Goal: Obtain resource: Obtain resource

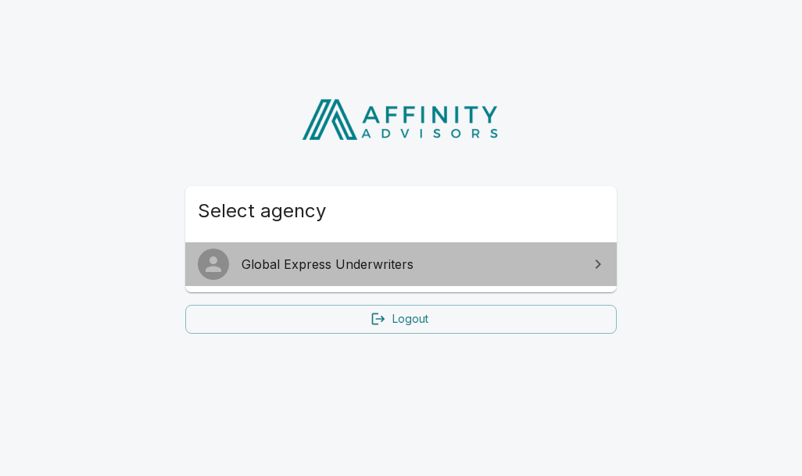
click at [309, 258] on span "Global Express Underwriters" at bounding box center [411, 264] width 338 height 19
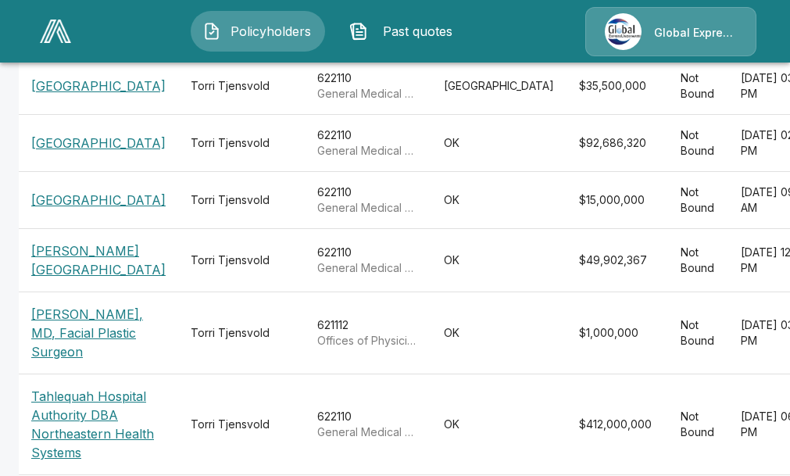
scroll to position [469, 0]
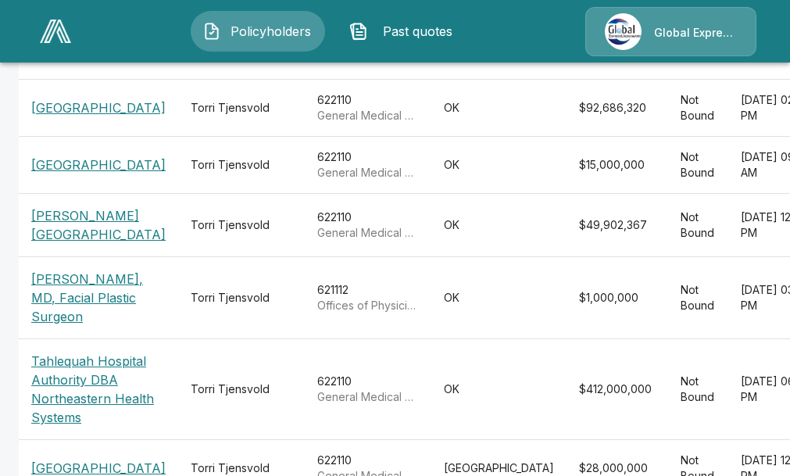
click at [52, 174] on p "Fairview Regional Medical Center" at bounding box center [98, 165] width 134 height 19
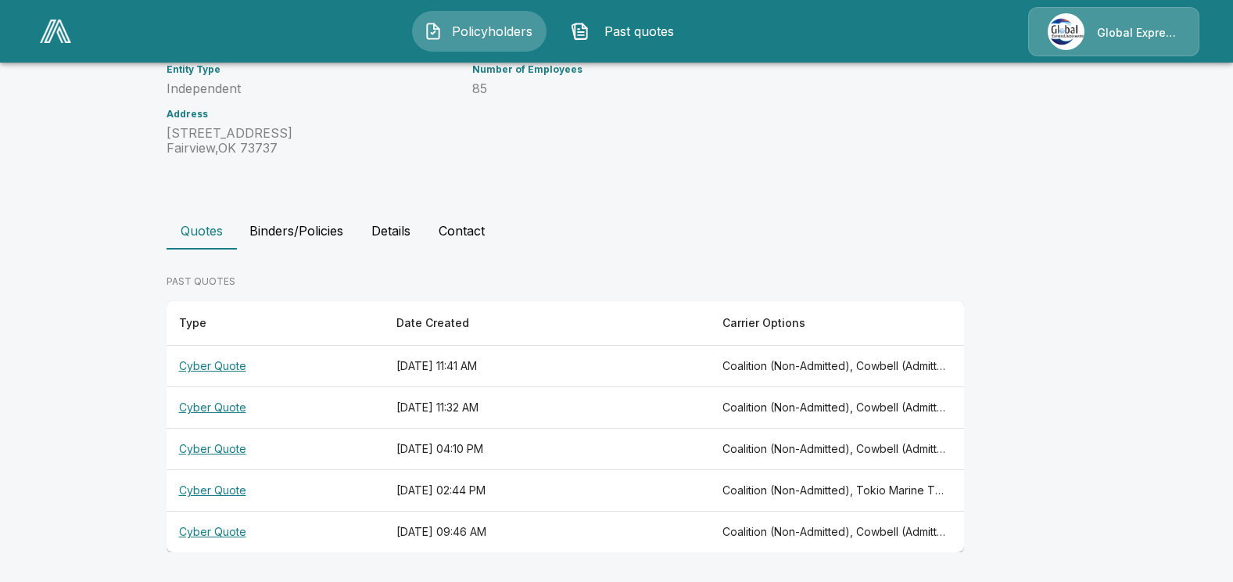
scroll to position [225, 0]
click at [237, 367] on th "Cyber Quote" at bounding box center [274, 365] width 217 height 41
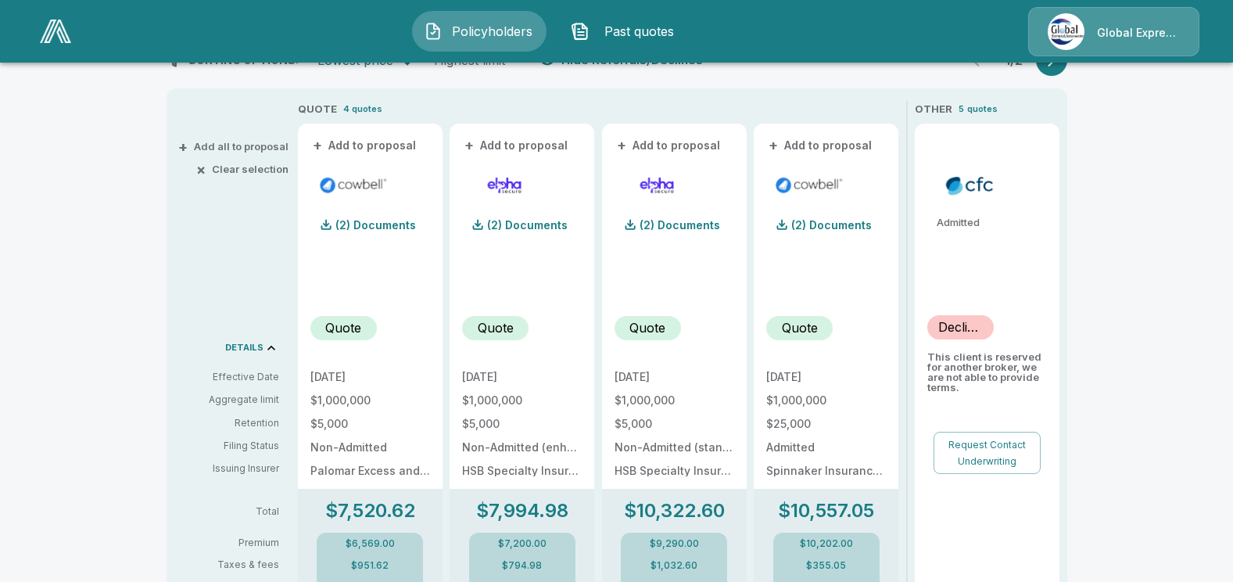
scroll to position [225, 0]
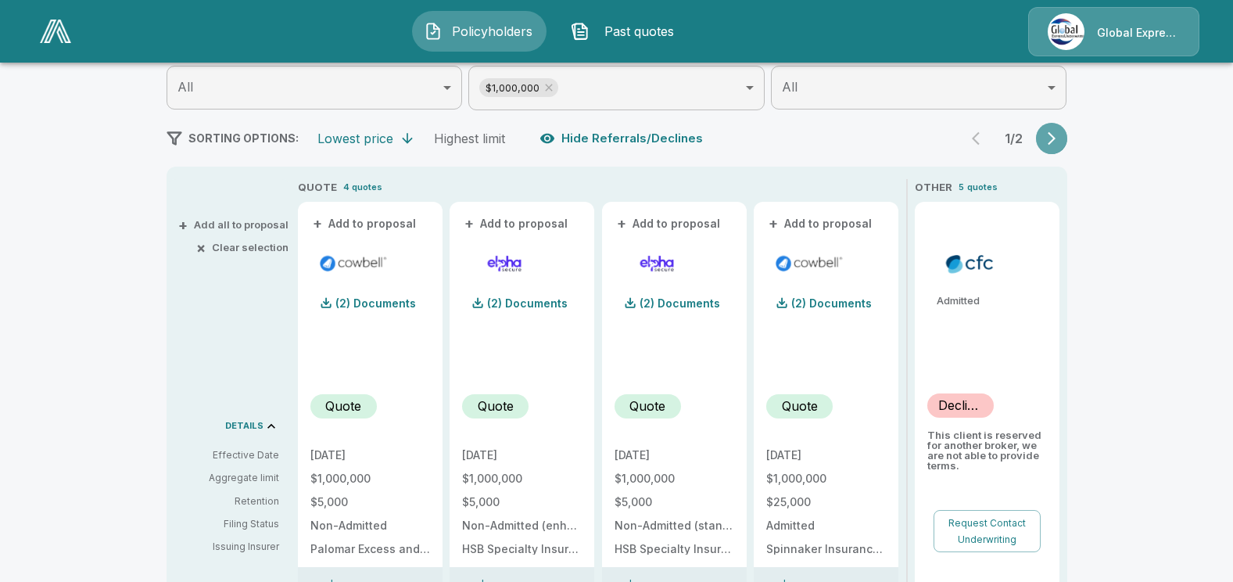
click at [789, 136] on icon "button" at bounding box center [1051, 139] width 16 height 16
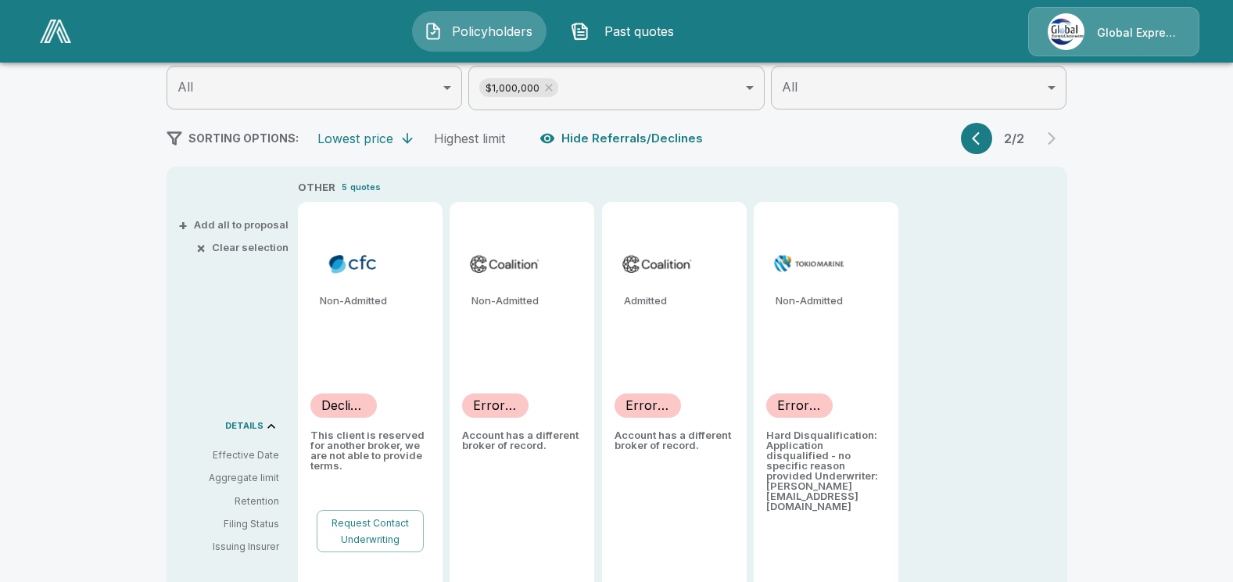
click at [789, 138] on icon "button" at bounding box center [980, 139] width 16 height 16
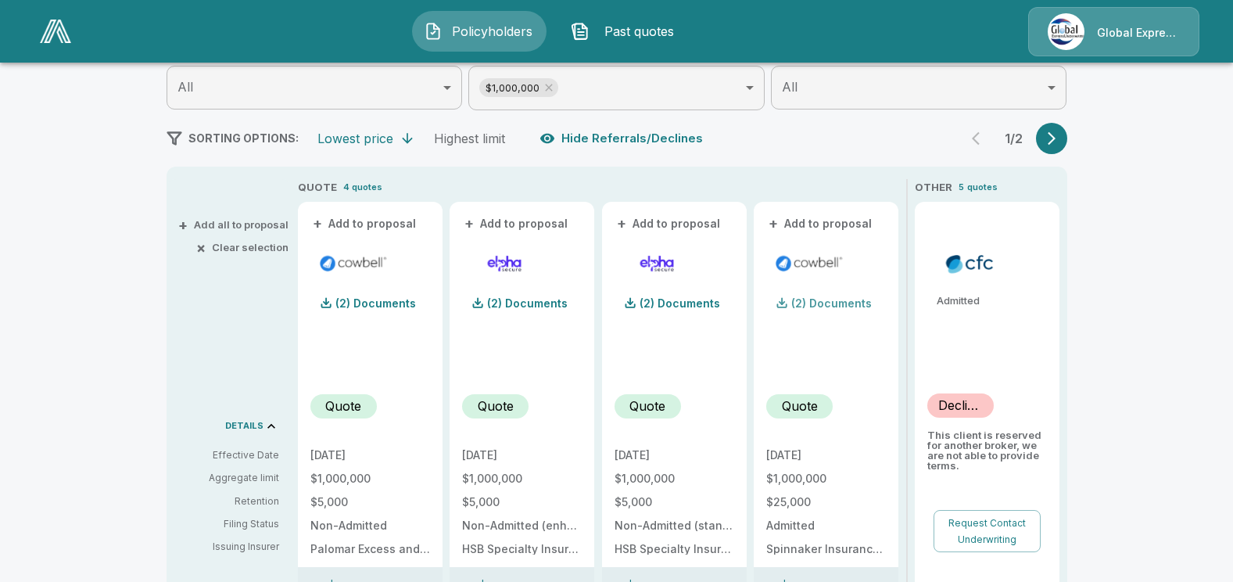
click at [789, 299] on p "(2) Documents" at bounding box center [831, 303] width 81 height 11
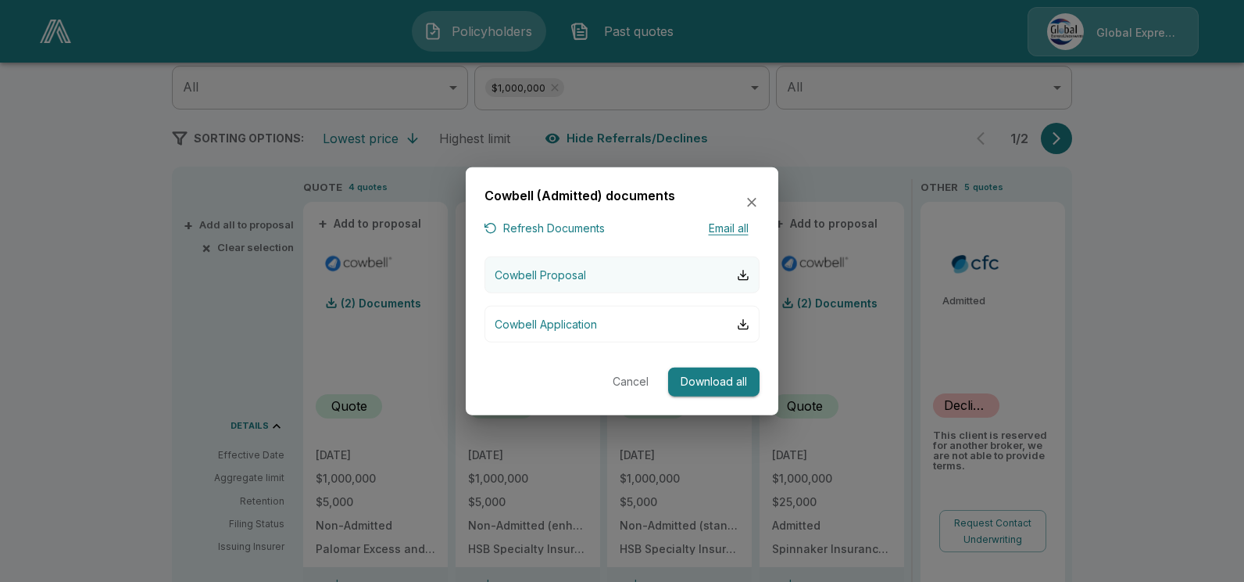
click at [550, 271] on p "Cowbell Proposal" at bounding box center [540, 275] width 91 height 16
click at [635, 377] on button "Cancel" at bounding box center [631, 381] width 50 height 29
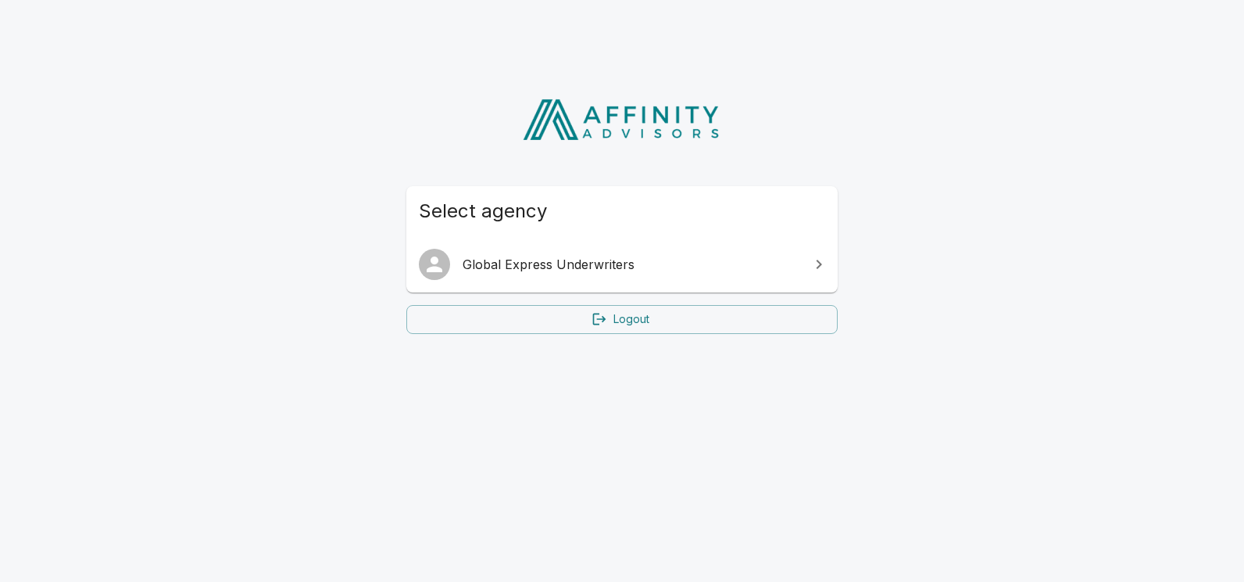
click at [592, 263] on span "Global Express Underwriters" at bounding box center [632, 264] width 338 height 19
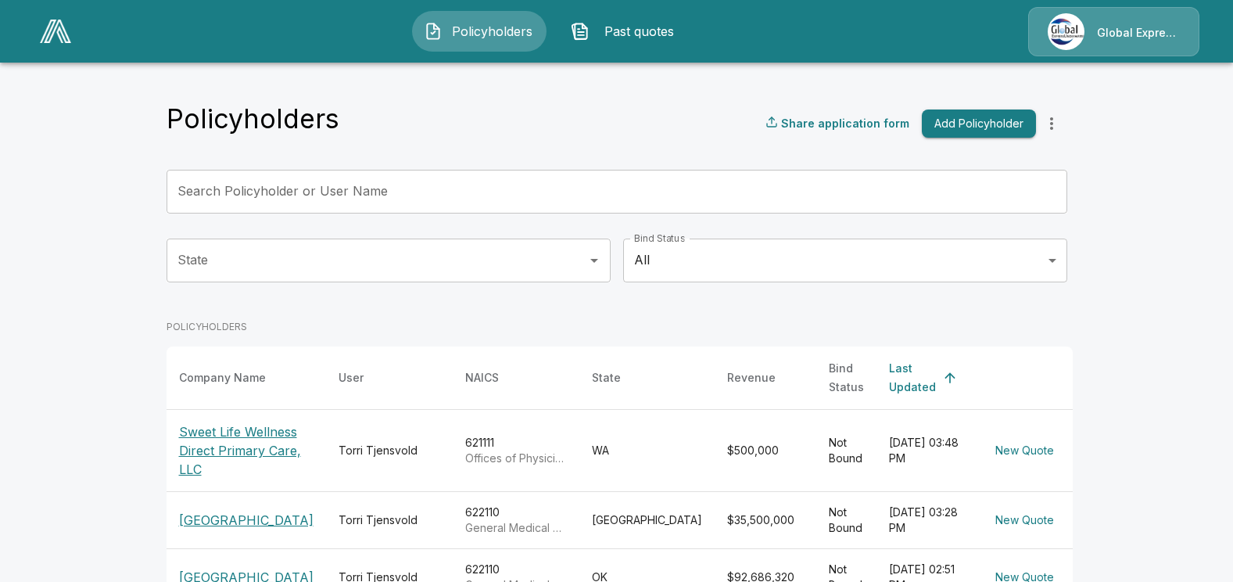
scroll to position [156, 0]
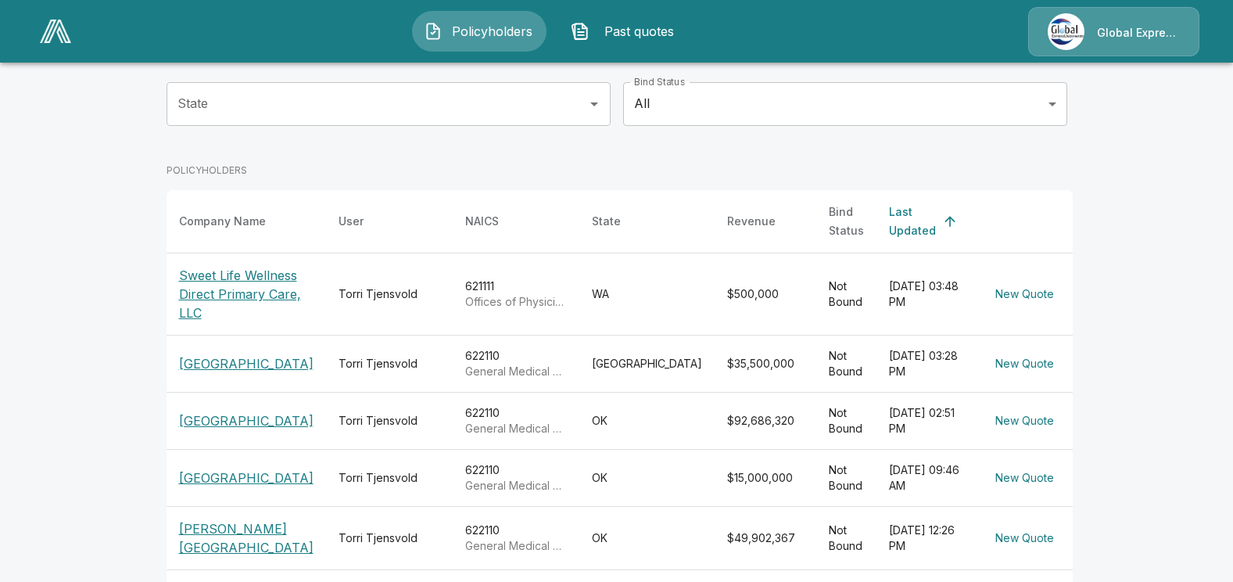
click at [261, 555] on p "Grady Memorial Hospital" at bounding box center [246, 538] width 134 height 38
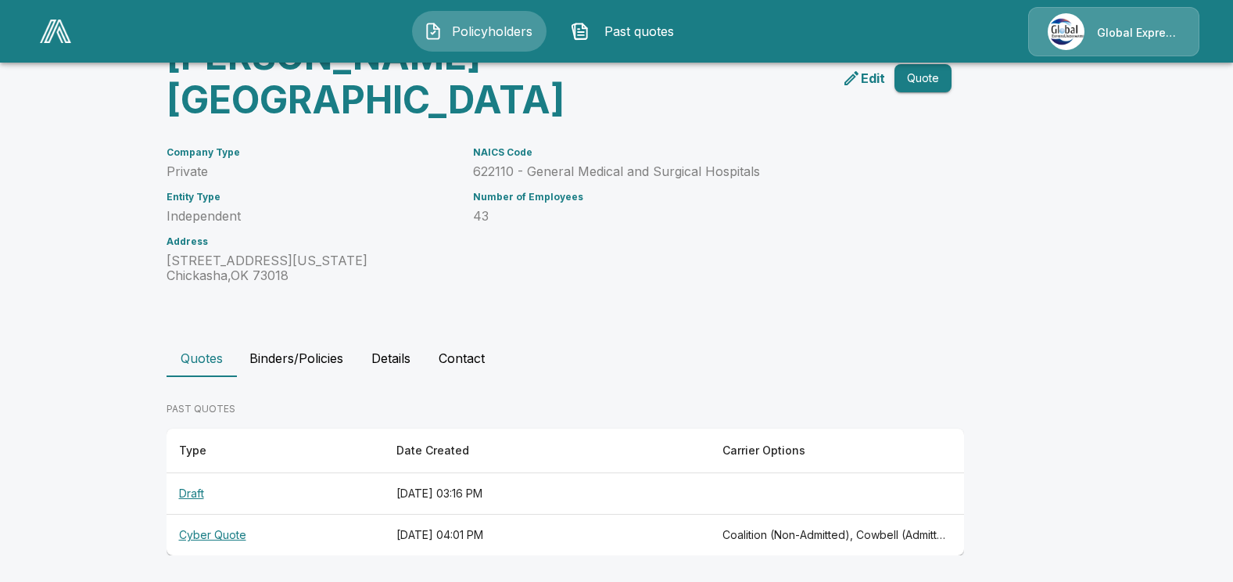
scroll to position [101, 0]
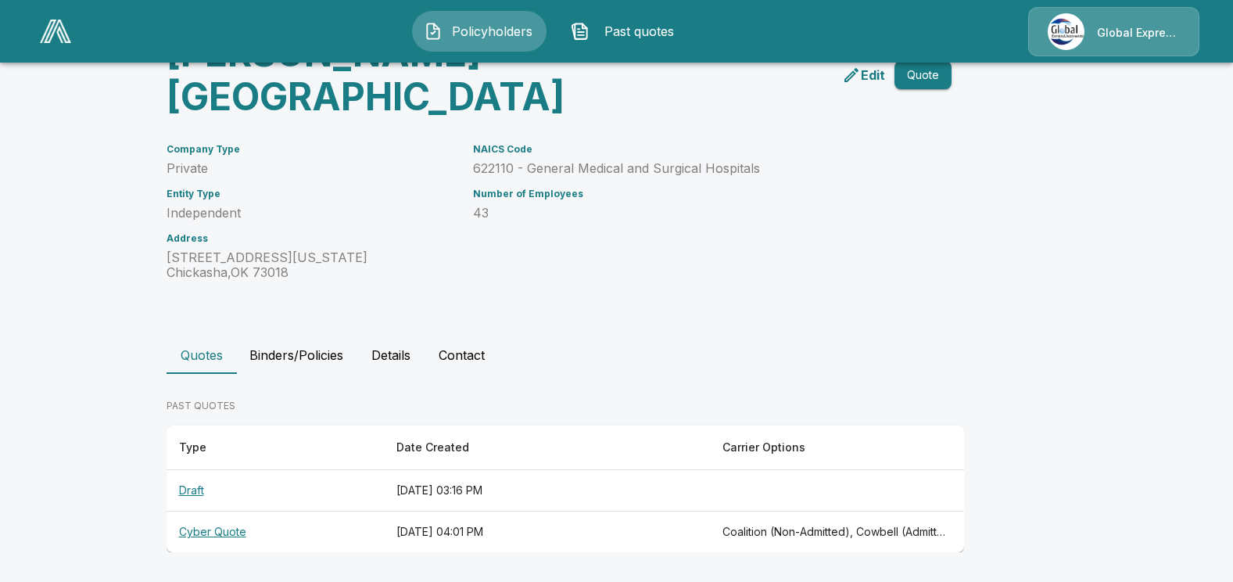
click at [238, 529] on th "Cyber Quote" at bounding box center [274, 531] width 217 height 41
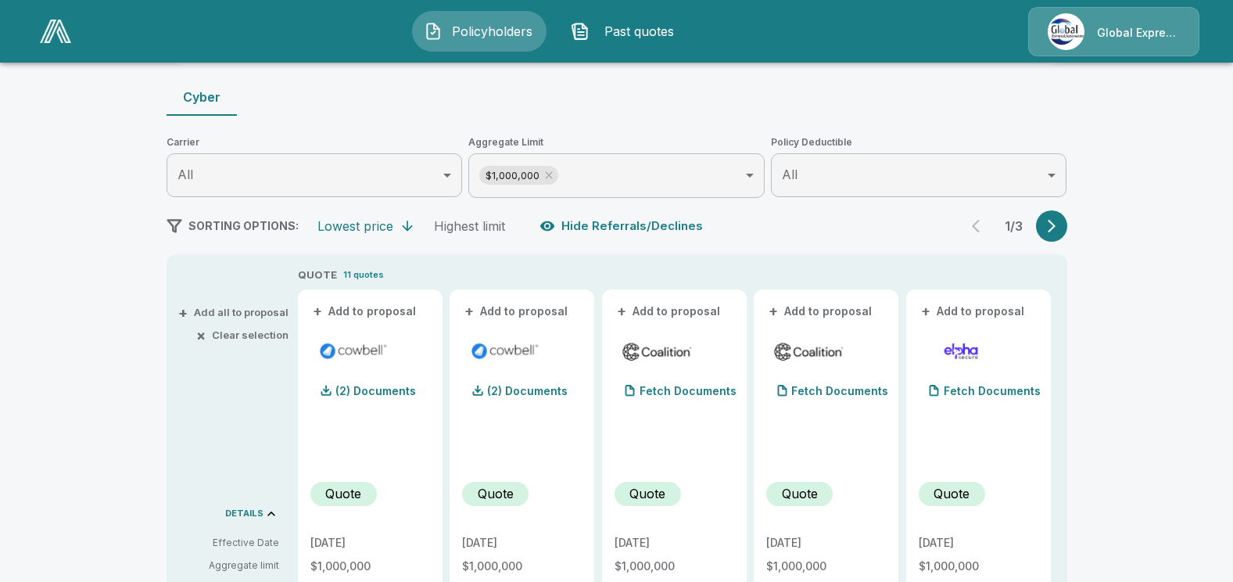
scroll to position [101, 0]
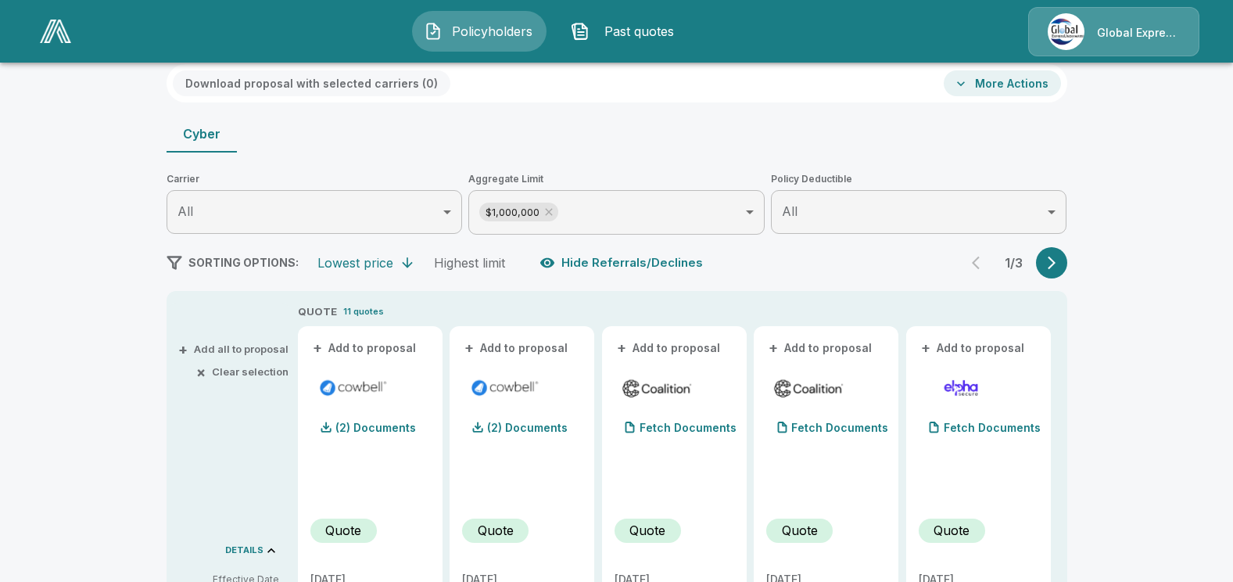
click at [1058, 267] on icon "button" at bounding box center [1051, 263] width 16 height 16
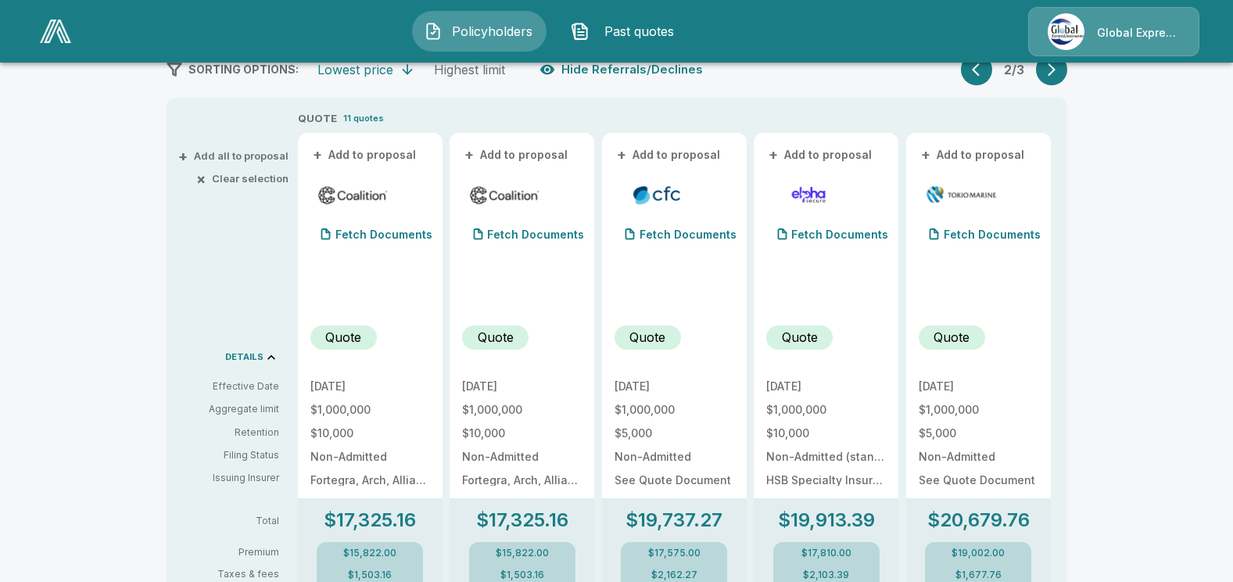
scroll to position [23, 0]
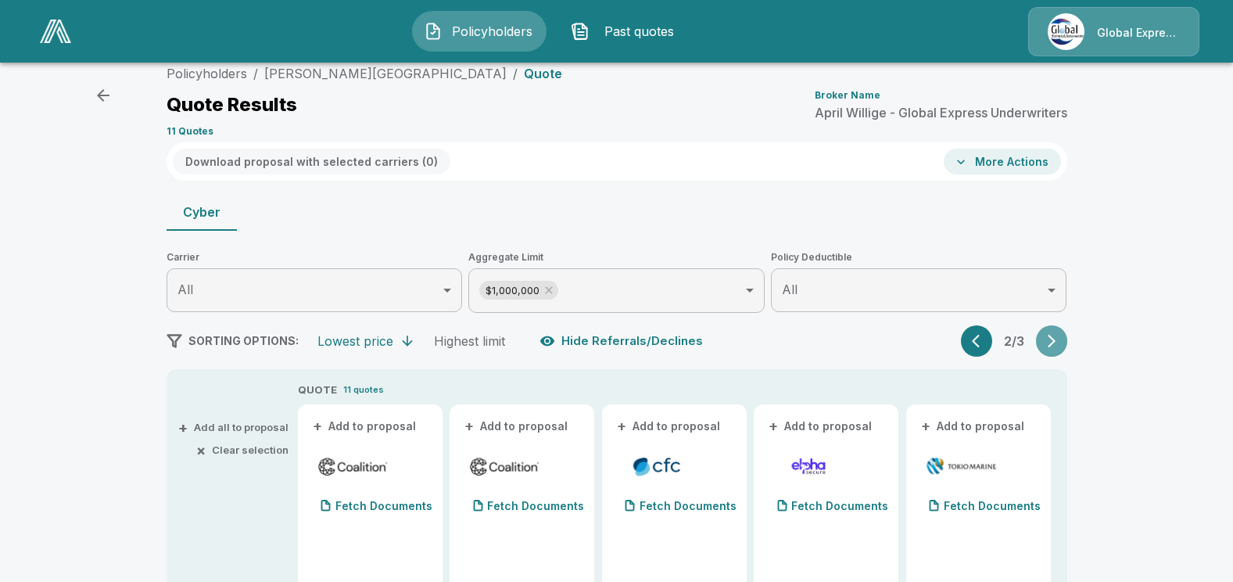
click at [1055, 342] on icon "button" at bounding box center [1051, 341] width 8 height 13
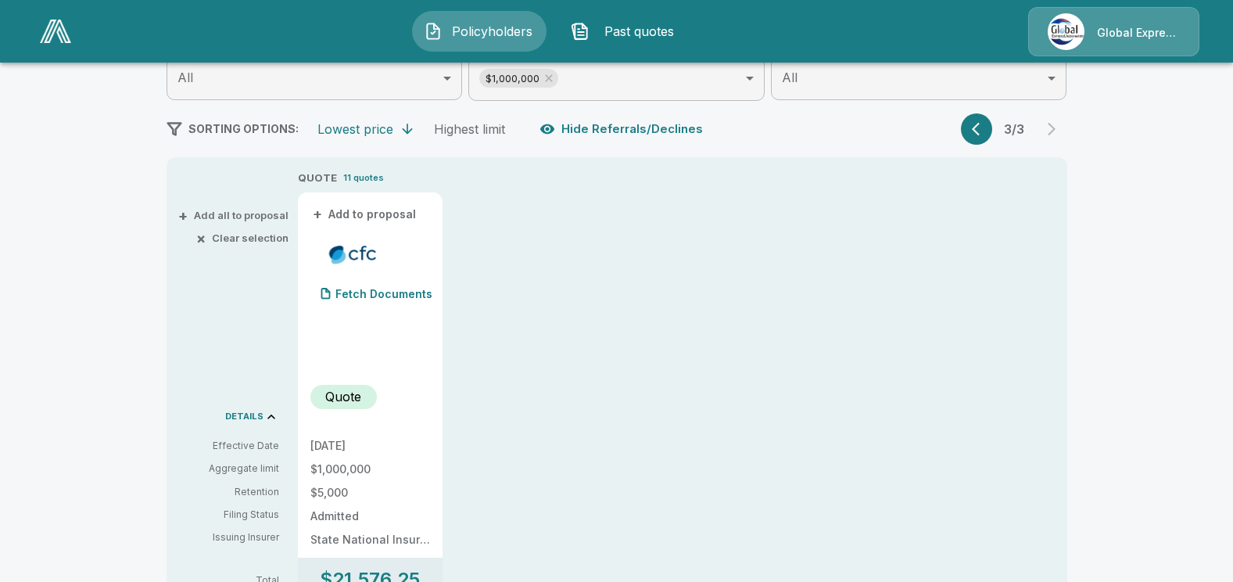
scroll to position [101, 0]
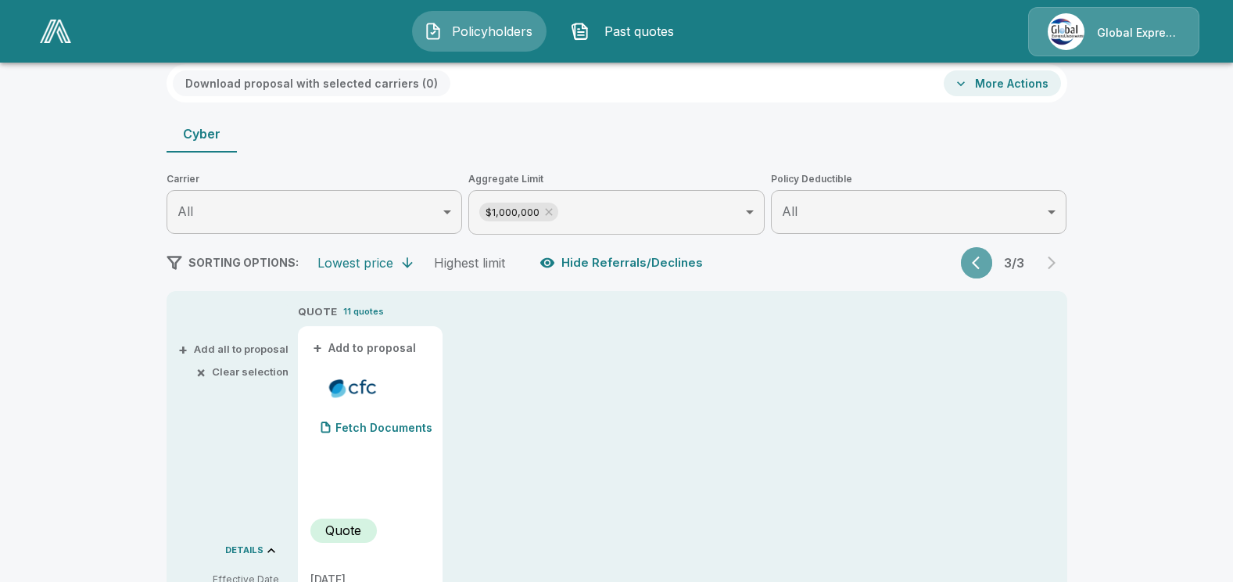
click at [985, 258] on icon "button" at bounding box center [980, 263] width 16 height 16
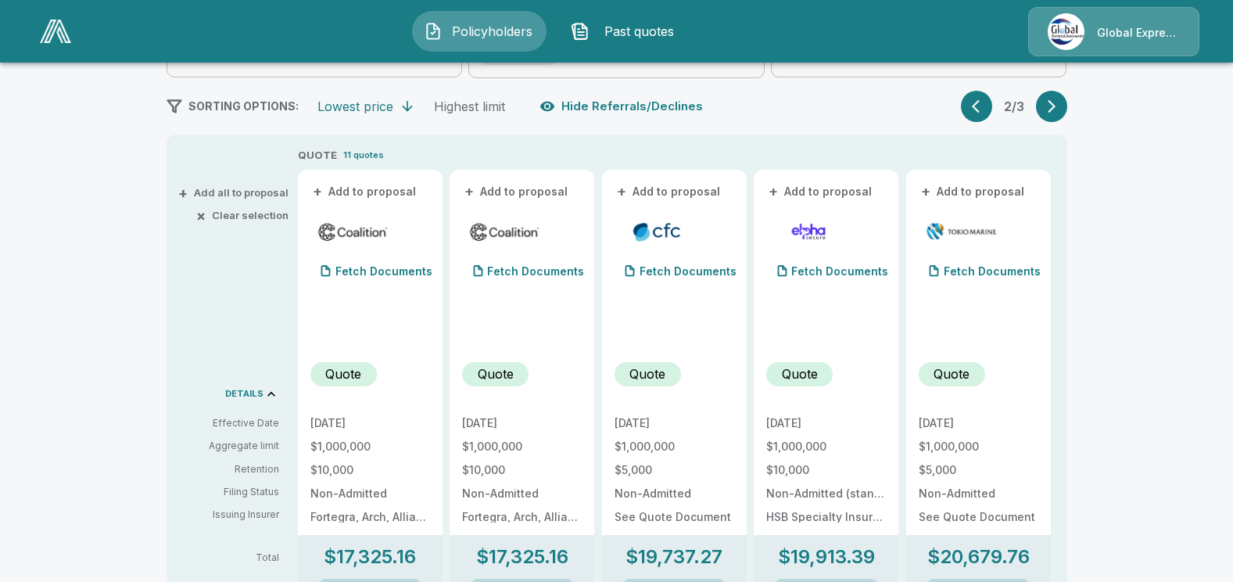
scroll to position [335, 0]
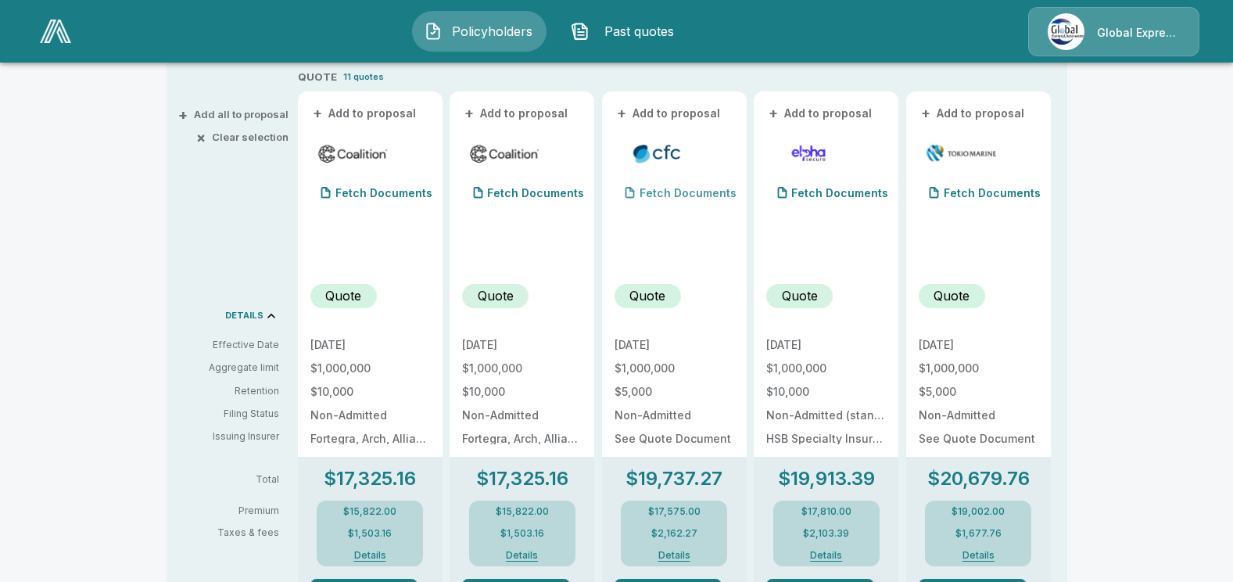
click at [706, 192] on p "Fetch Documents" at bounding box center [687, 193] width 97 height 11
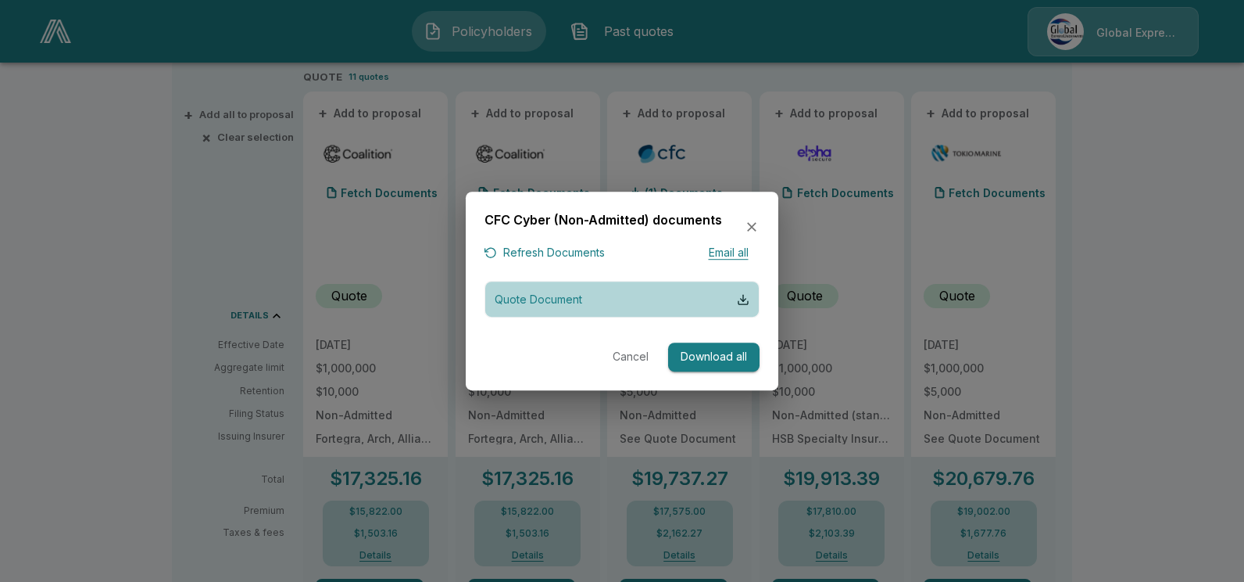
click at [519, 299] on p "Quote Document" at bounding box center [539, 299] width 88 height 16
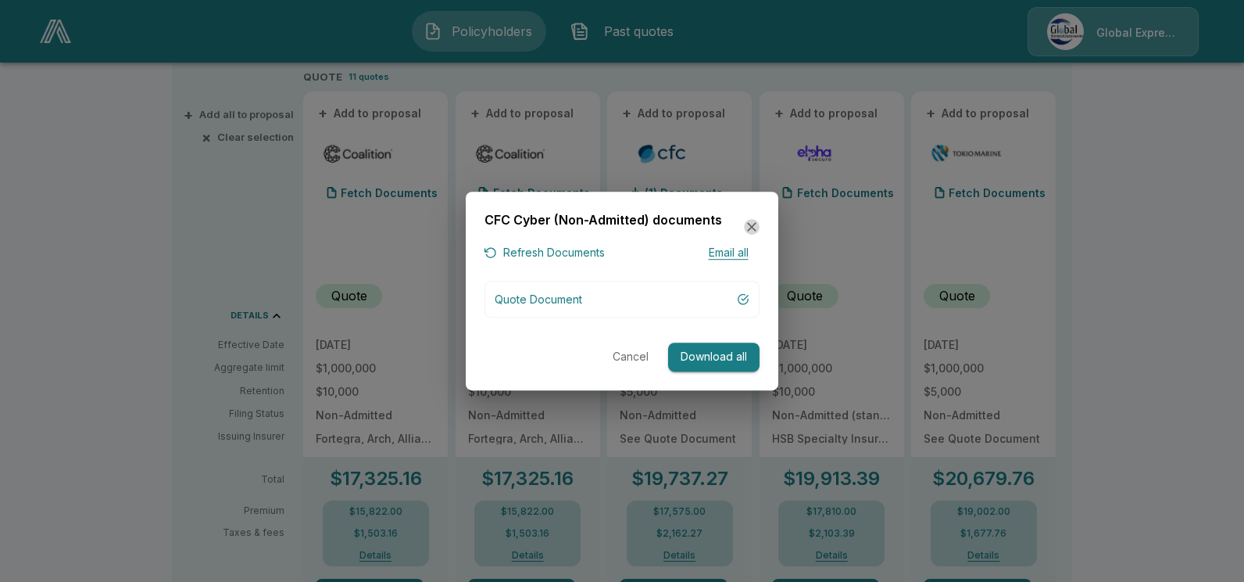
click at [748, 223] on icon "button" at bounding box center [751, 226] width 9 height 9
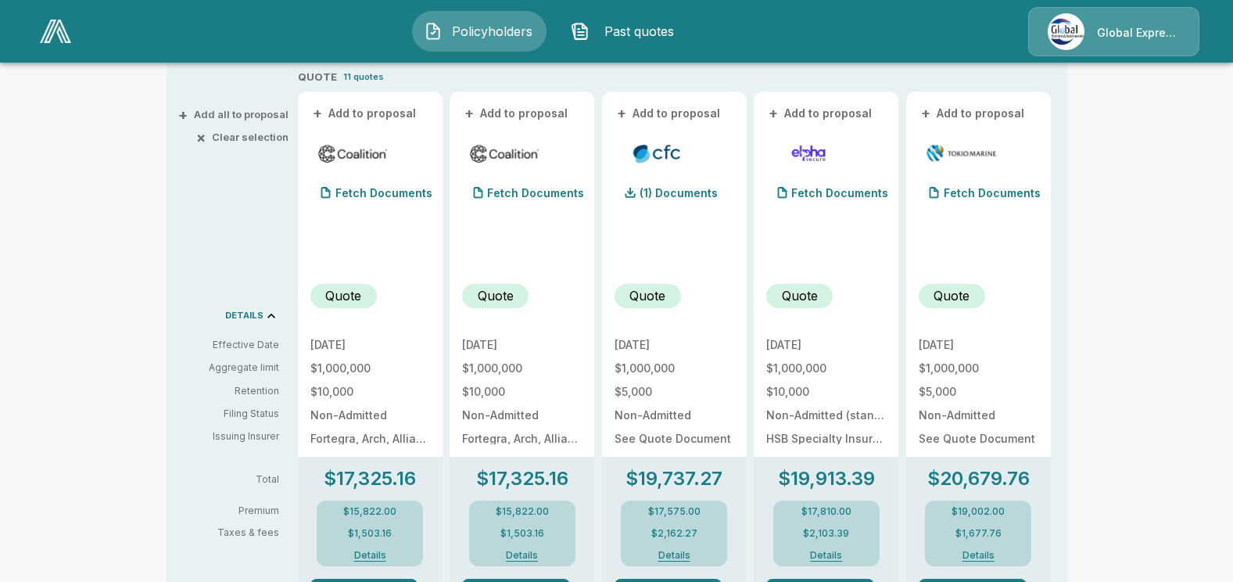
scroll to position [257, 0]
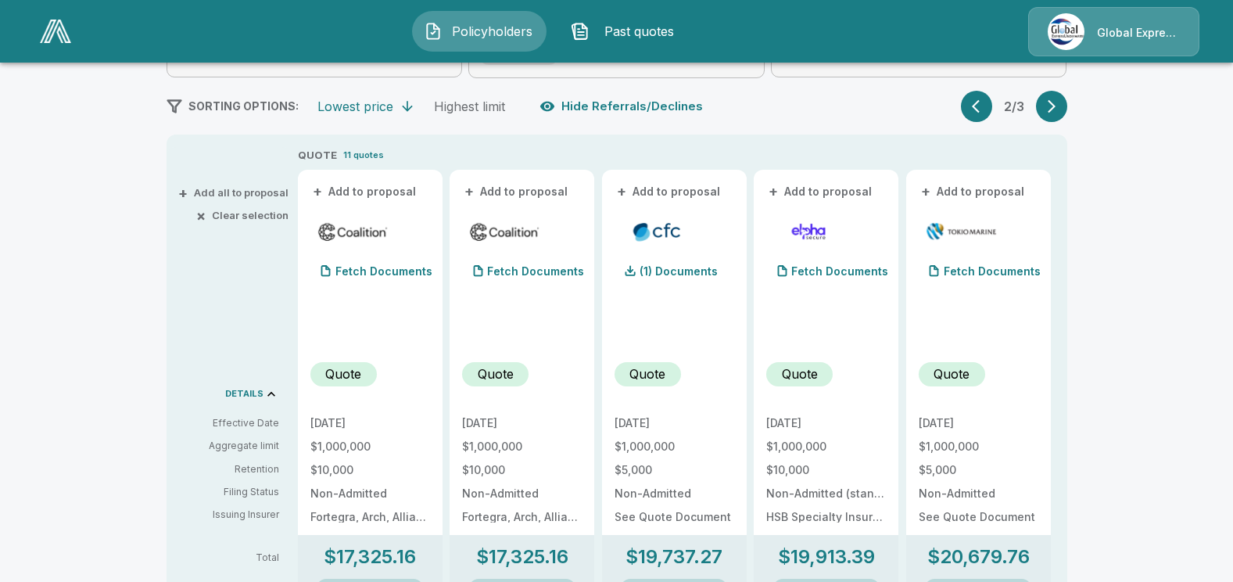
click at [983, 106] on icon "button" at bounding box center [980, 106] width 16 height 16
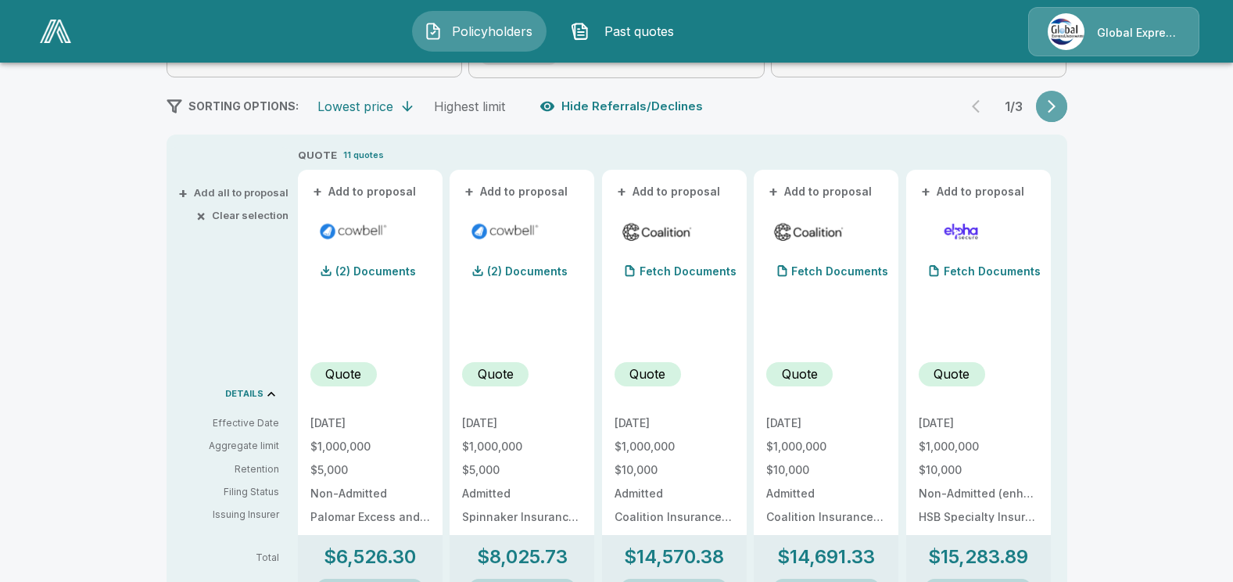
click at [1059, 102] on icon "button" at bounding box center [1051, 106] width 16 height 16
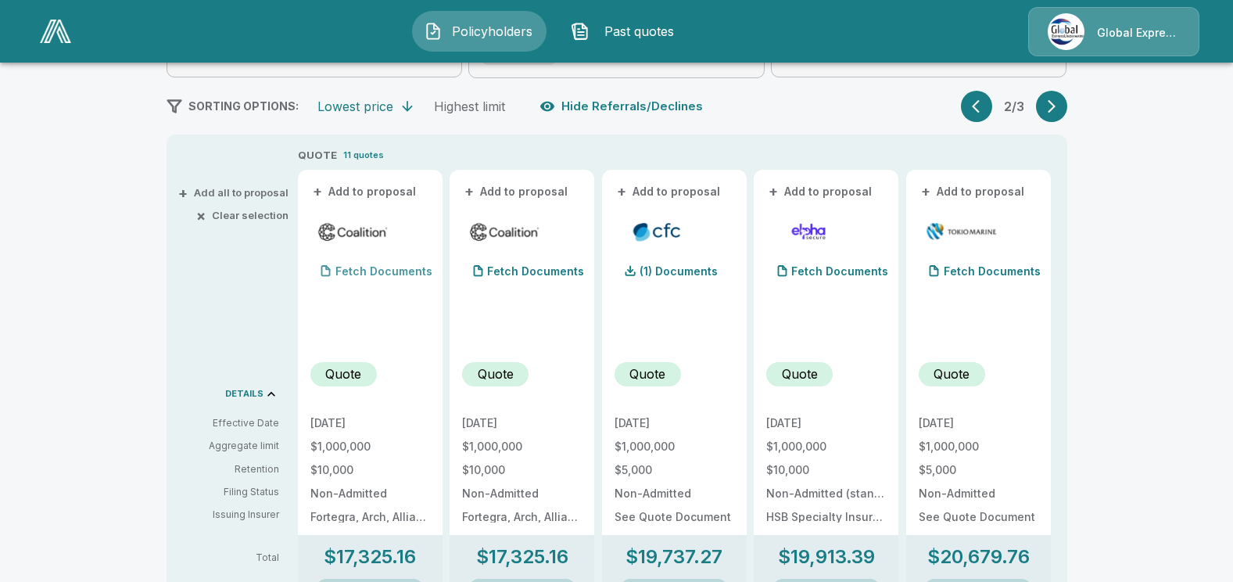
click at [361, 272] on p "Fetch Documents" at bounding box center [383, 271] width 97 height 11
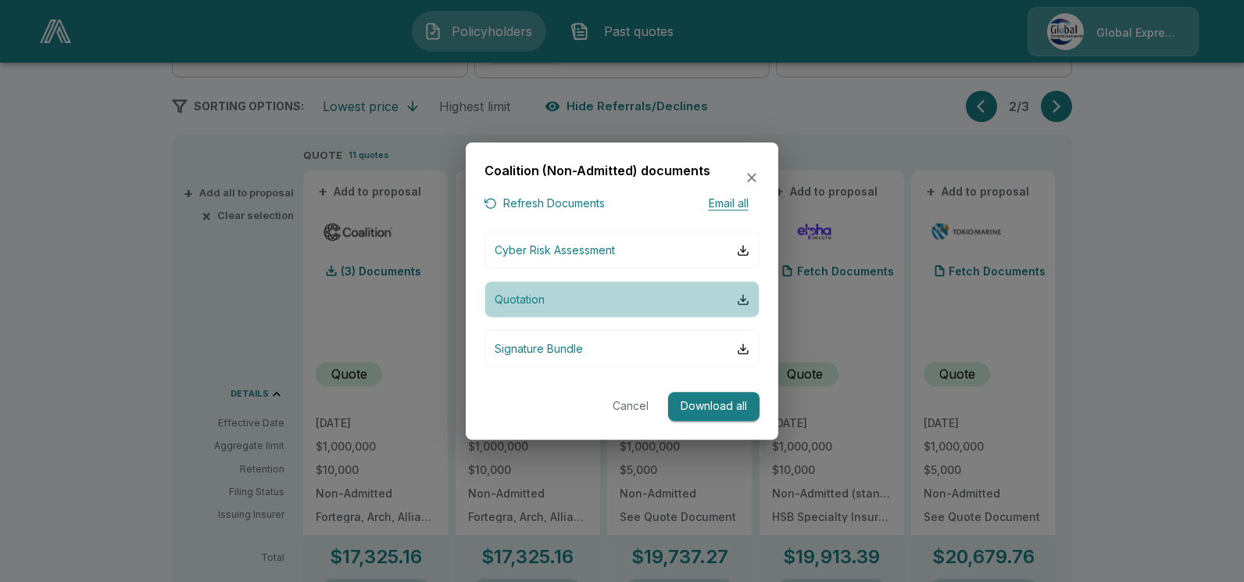
click at [514, 299] on p "Quotation" at bounding box center [520, 299] width 50 height 16
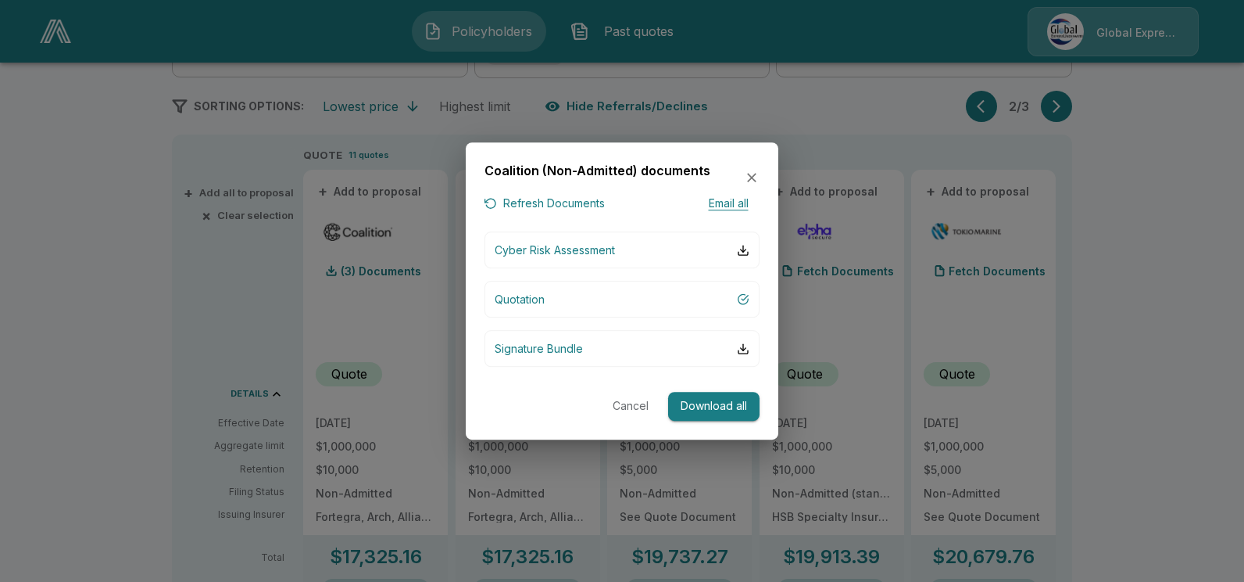
click at [751, 175] on icon "button" at bounding box center [752, 178] width 16 height 16
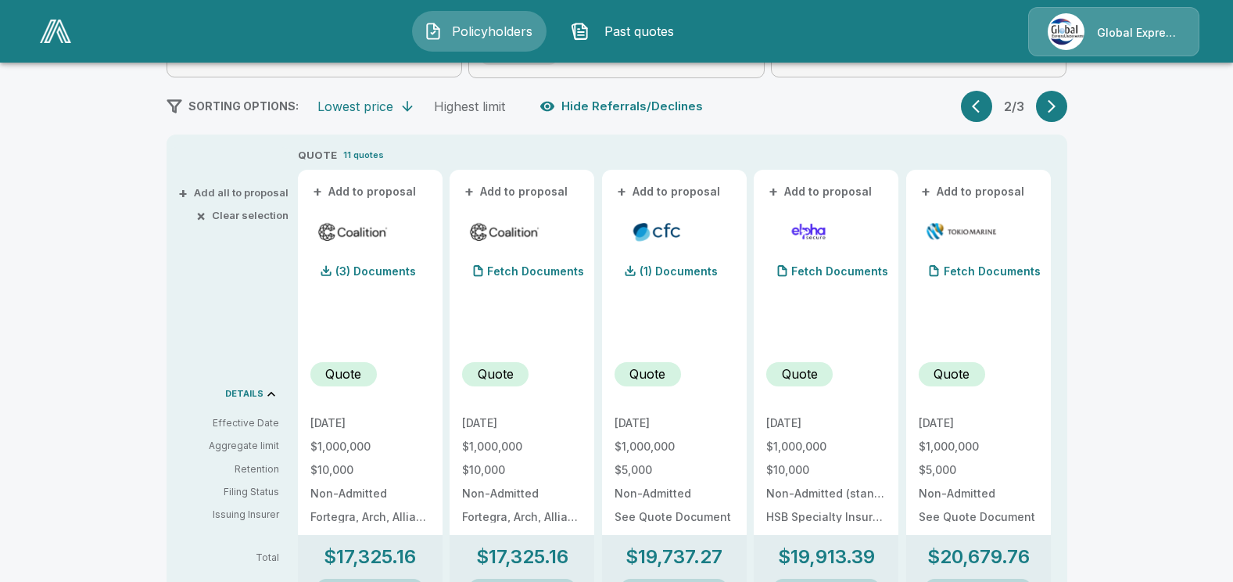
click at [978, 107] on icon "button" at bounding box center [980, 106] width 16 height 16
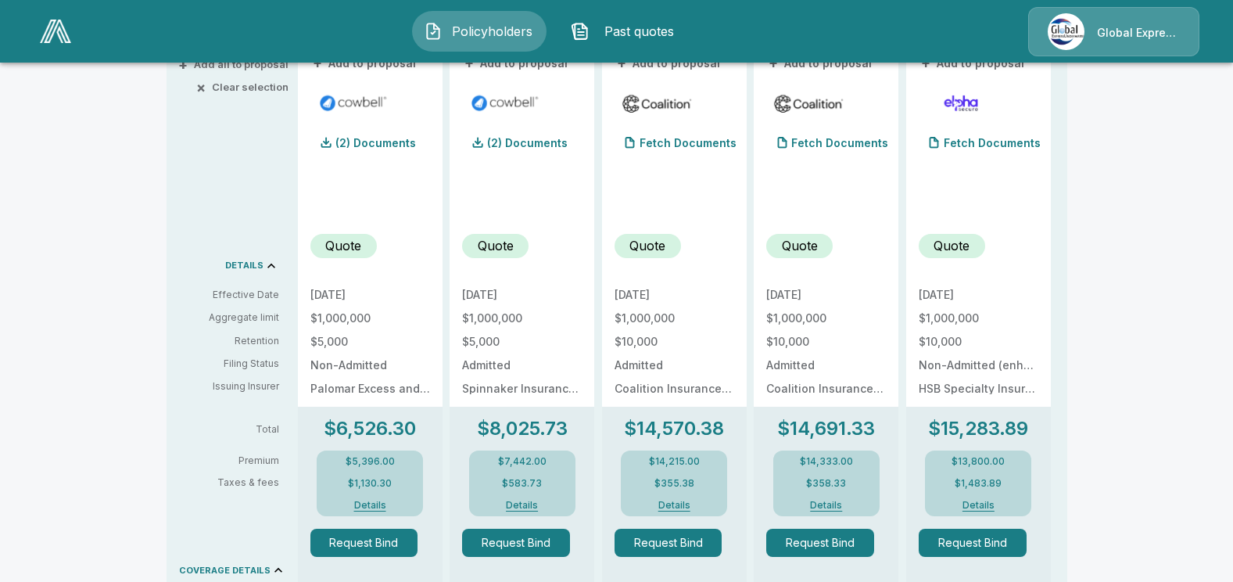
scroll to position [413, 0]
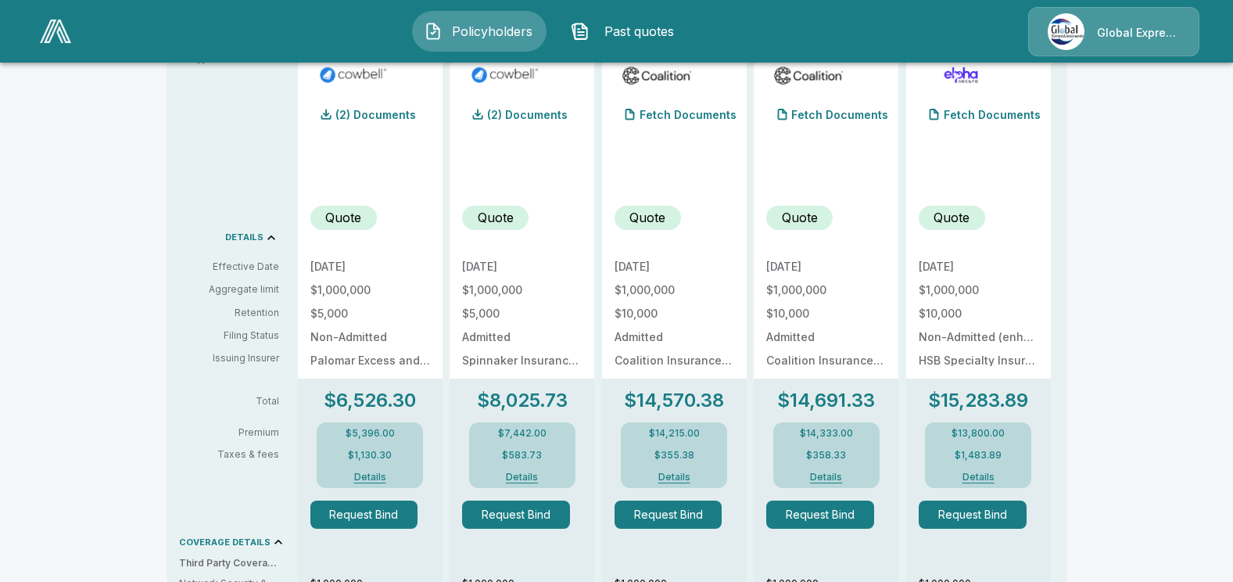
click at [679, 473] on button "Details" at bounding box center [674, 476] width 63 height 9
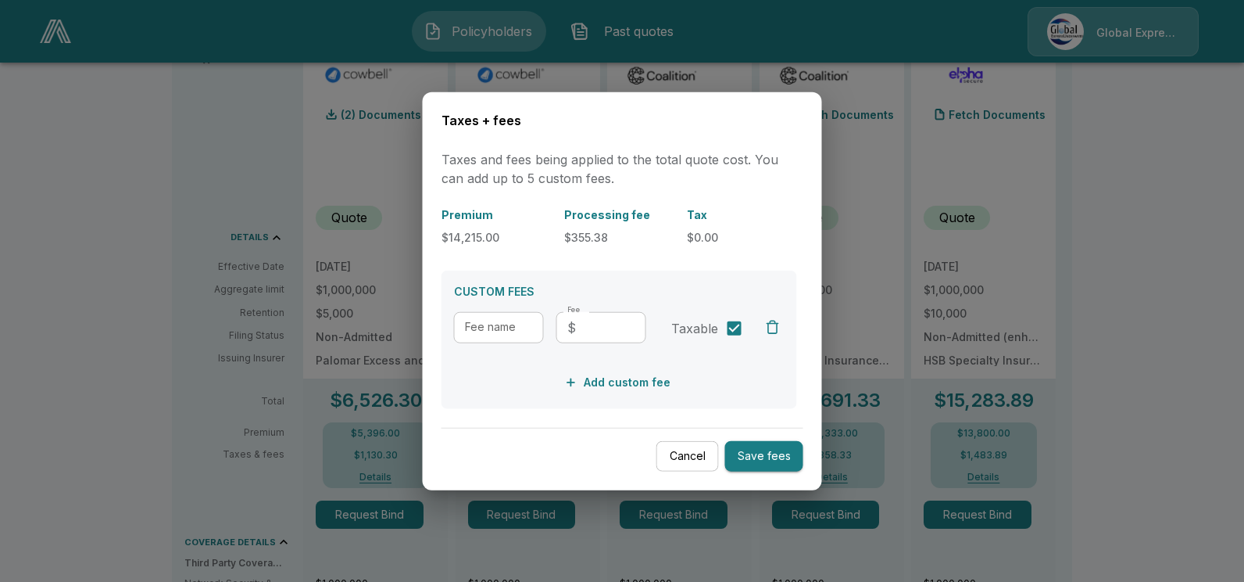
click at [689, 454] on button "Cancel" at bounding box center [688, 456] width 63 height 30
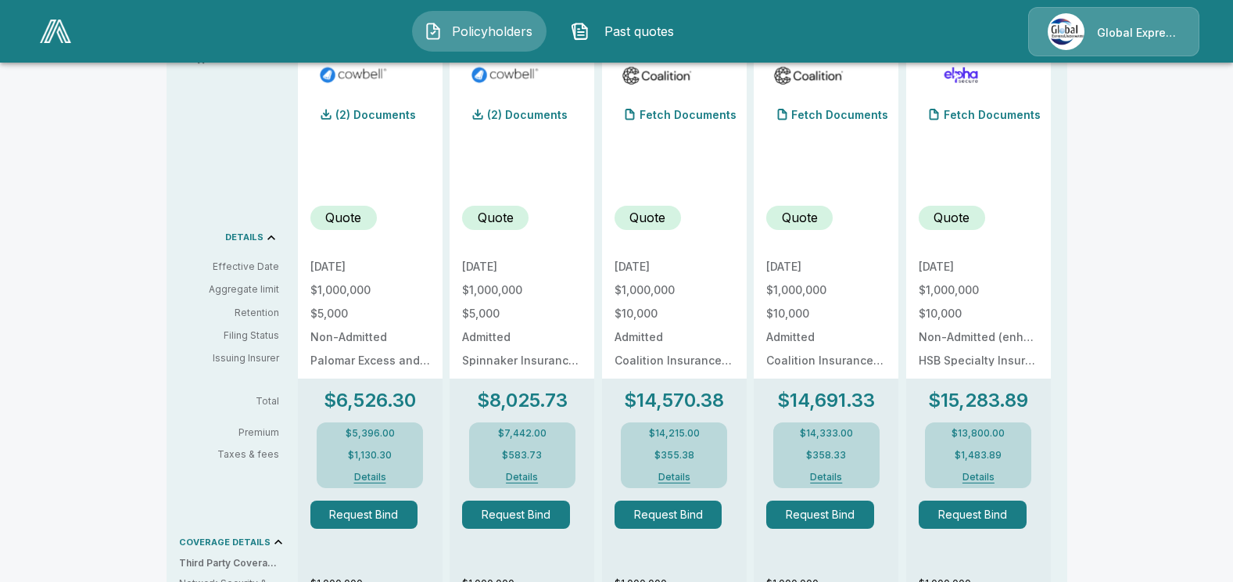
click at [833, 474] on button "Details" at bounding box center [826, 476] width 63 height 9
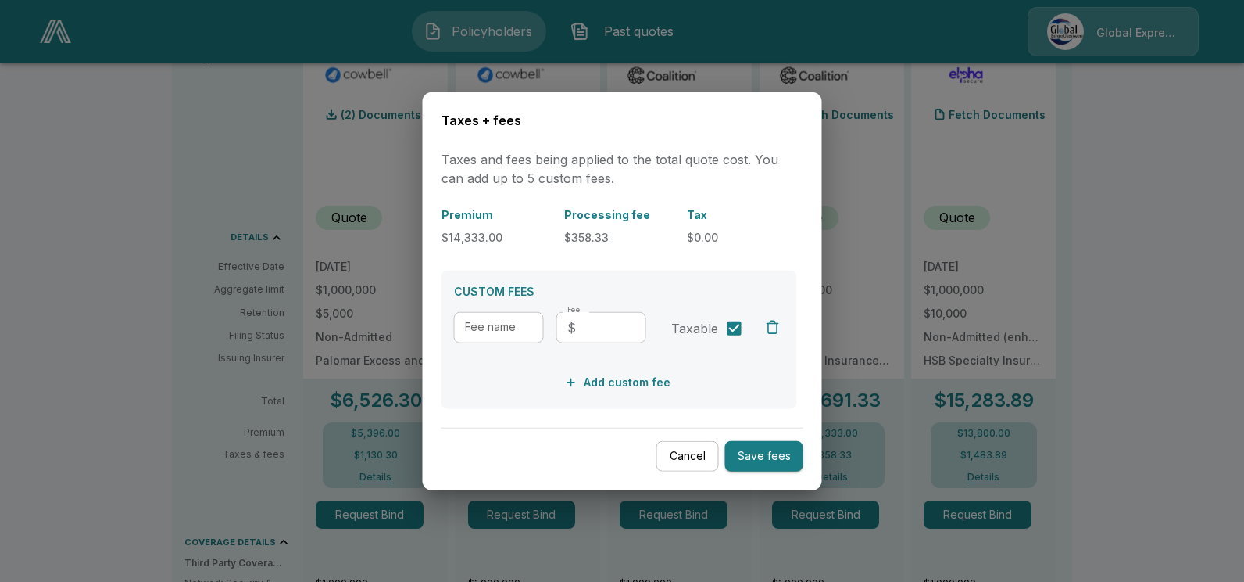
click at [707, 460] on button "Cancel" at bounding box center [688, 456] width 63 height 30
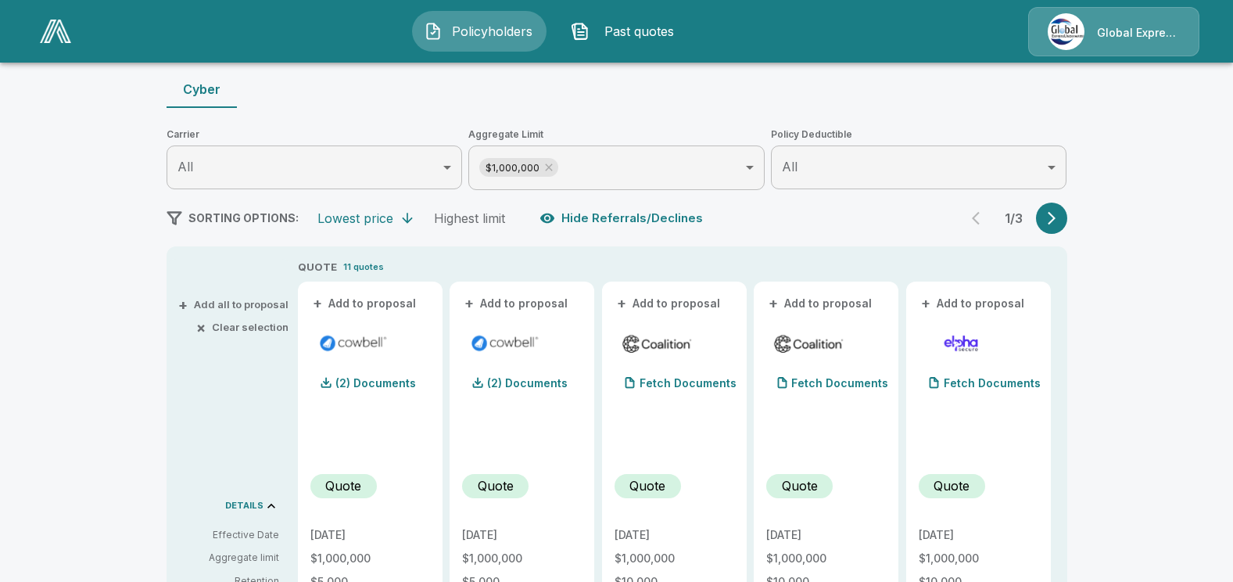
scroll to position [101, 0]
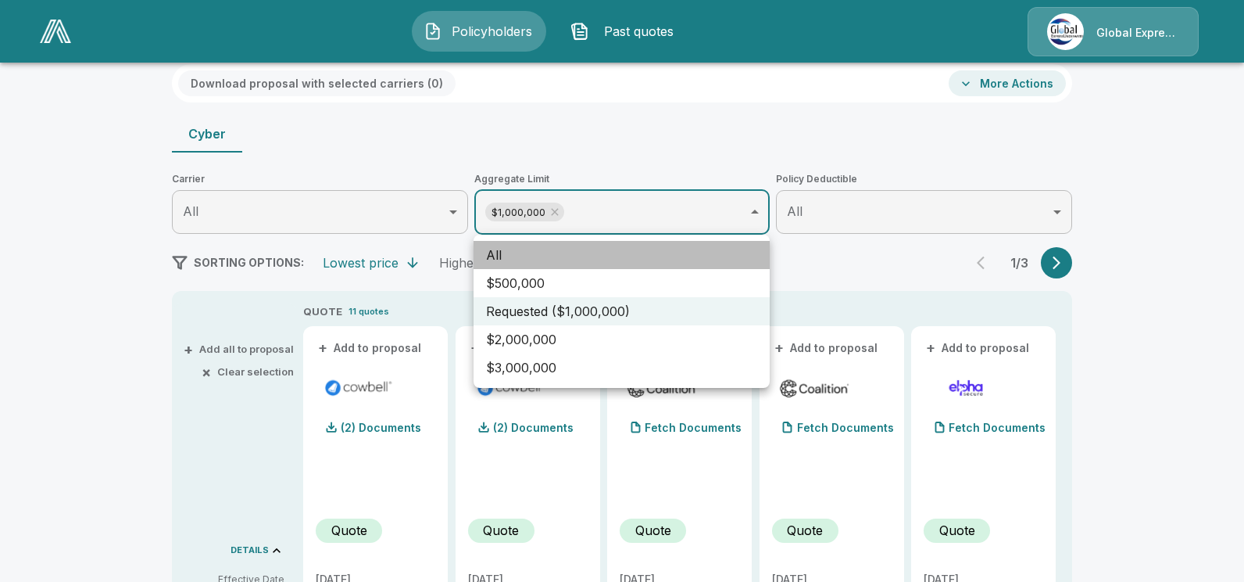
click at [597, 259] on li "All" at bounding box center [622, 255] width 296 height 28
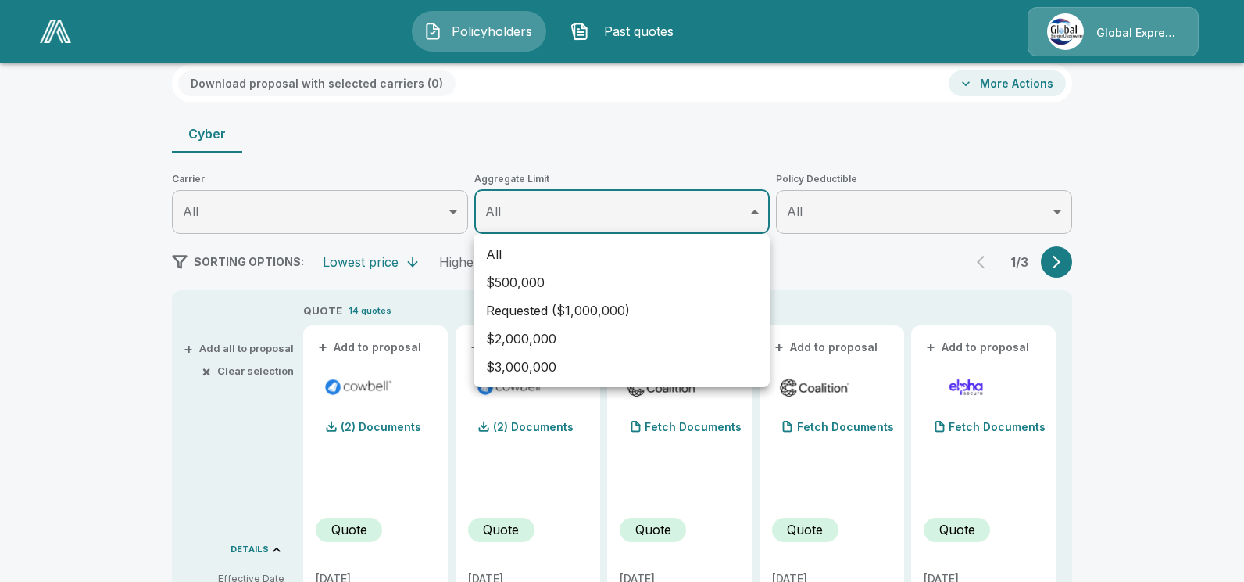
click at [1118, 468] on div at bounding box center [622, 291] width 1244 height 582
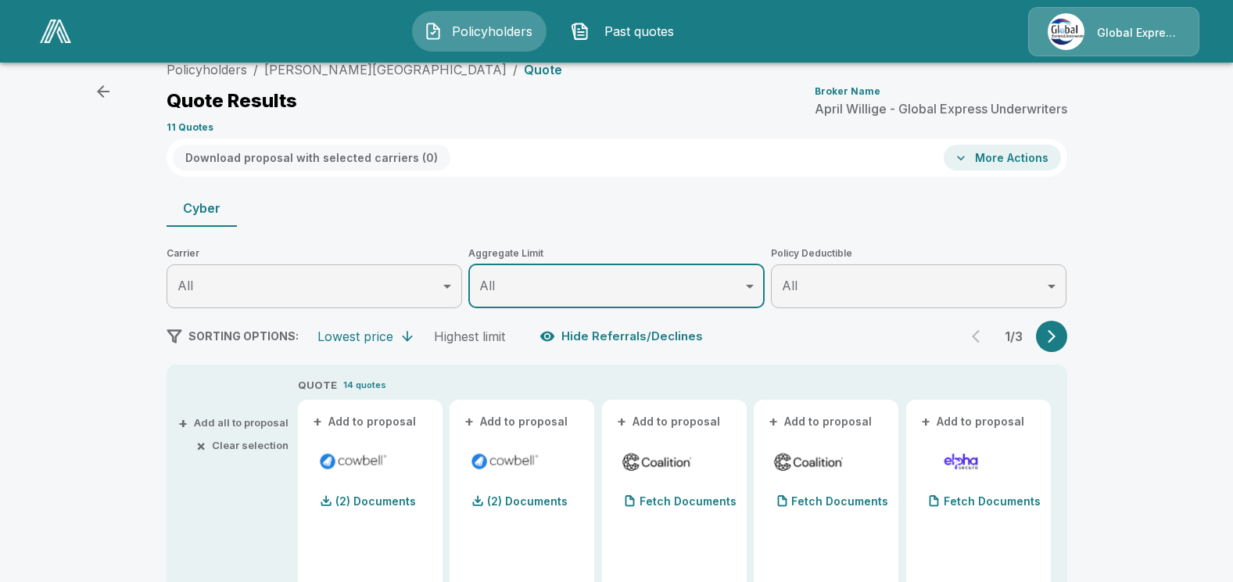
scroll to position [0, 0]
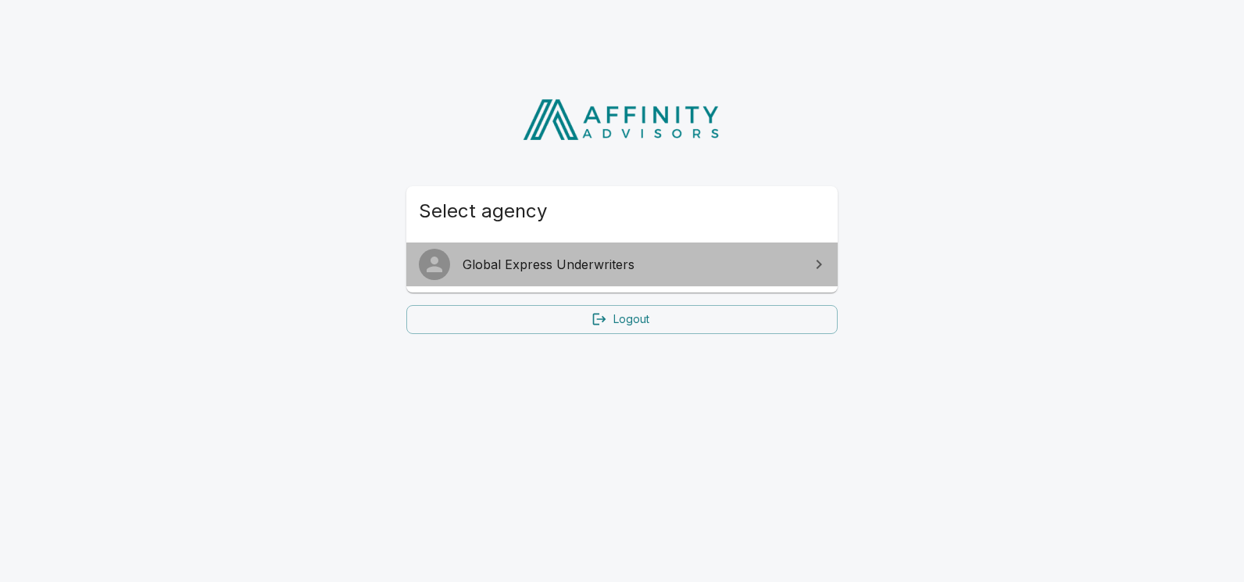
click at [537, 264] on span "Global Express Underwriters" at bounding box center [632, 264] width 338 height 19
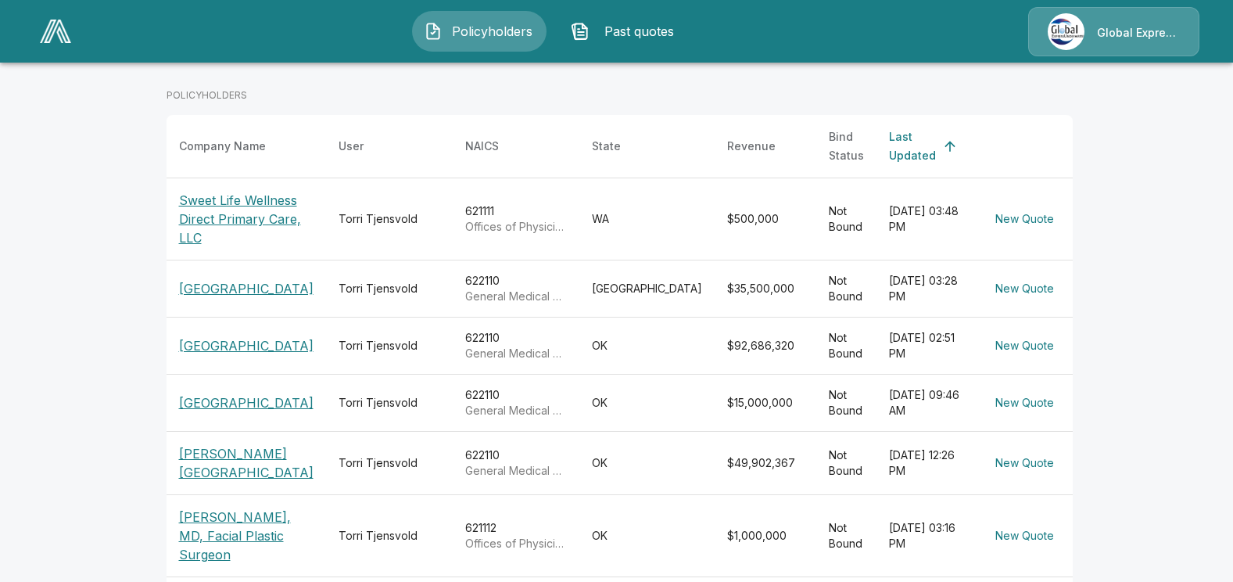
scroll to position [234, 0]
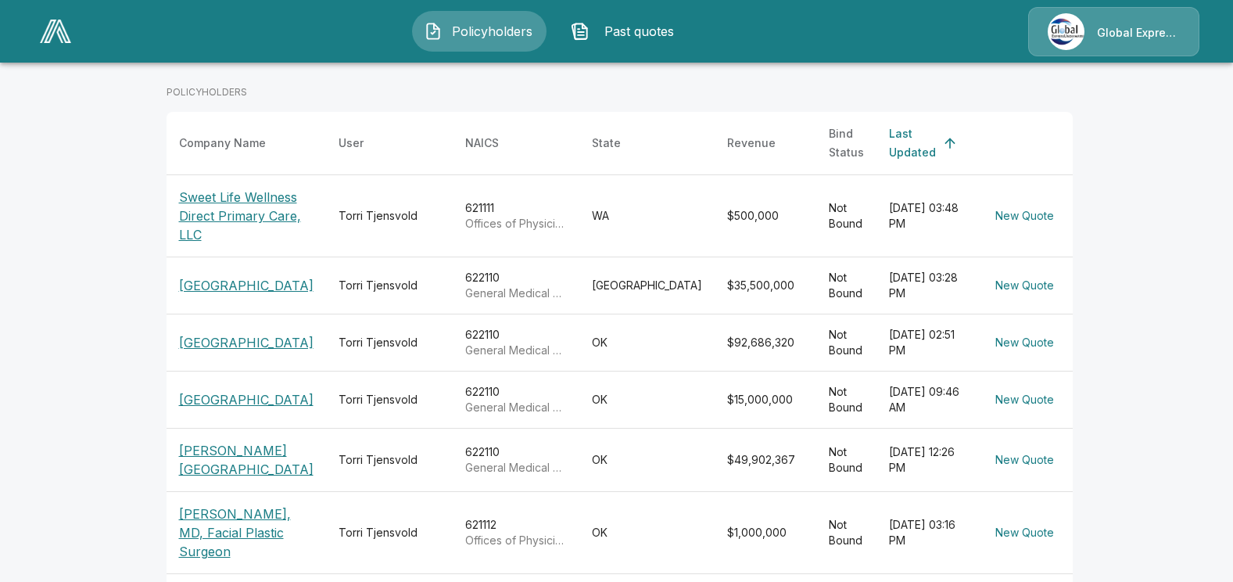
click at [245, 276] on p "[GEOGRAPHIC_DATA]" at bounding box center [246, 285] width 134 height 19
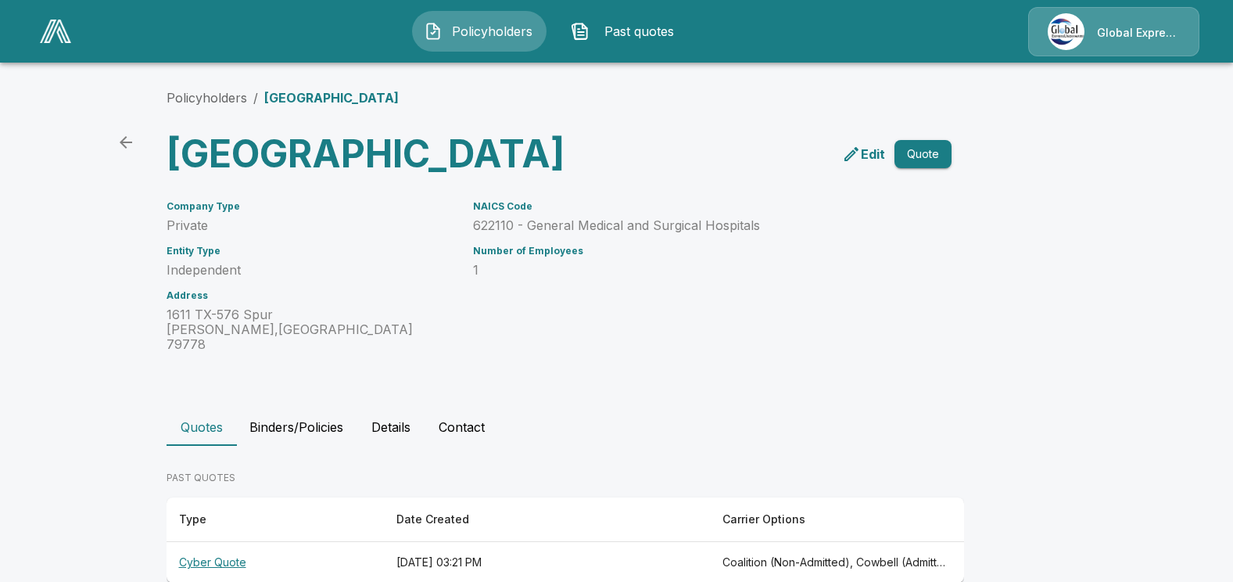
scroll to position [59, 0]
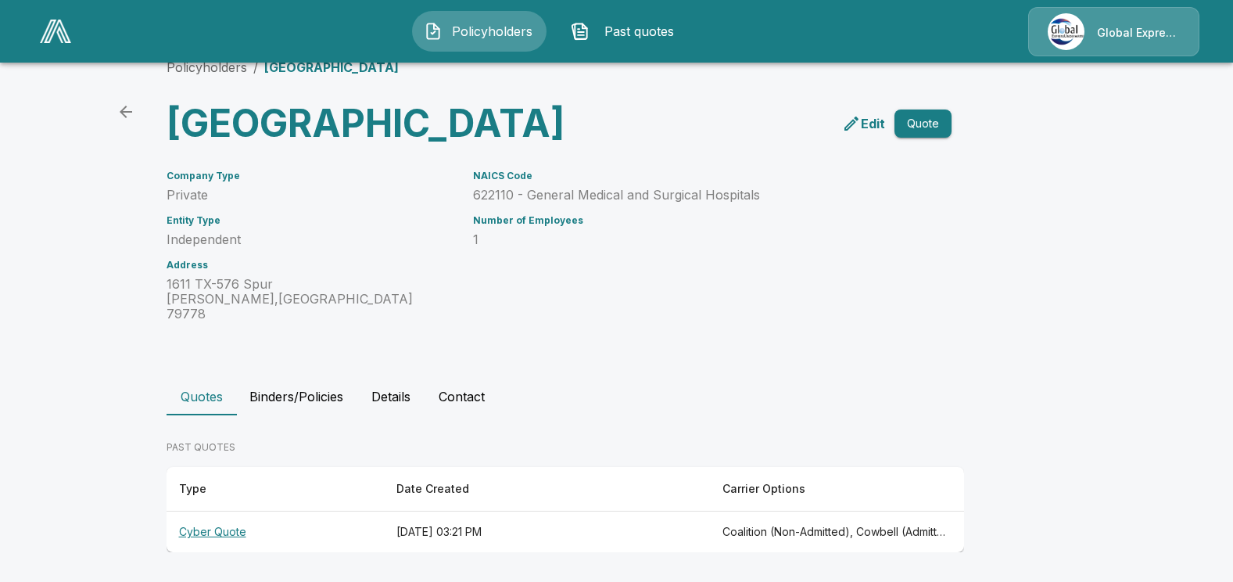
click at [222, 535] on th "Cyber Quote" at bounding box center [274, 531] width 217 height 41
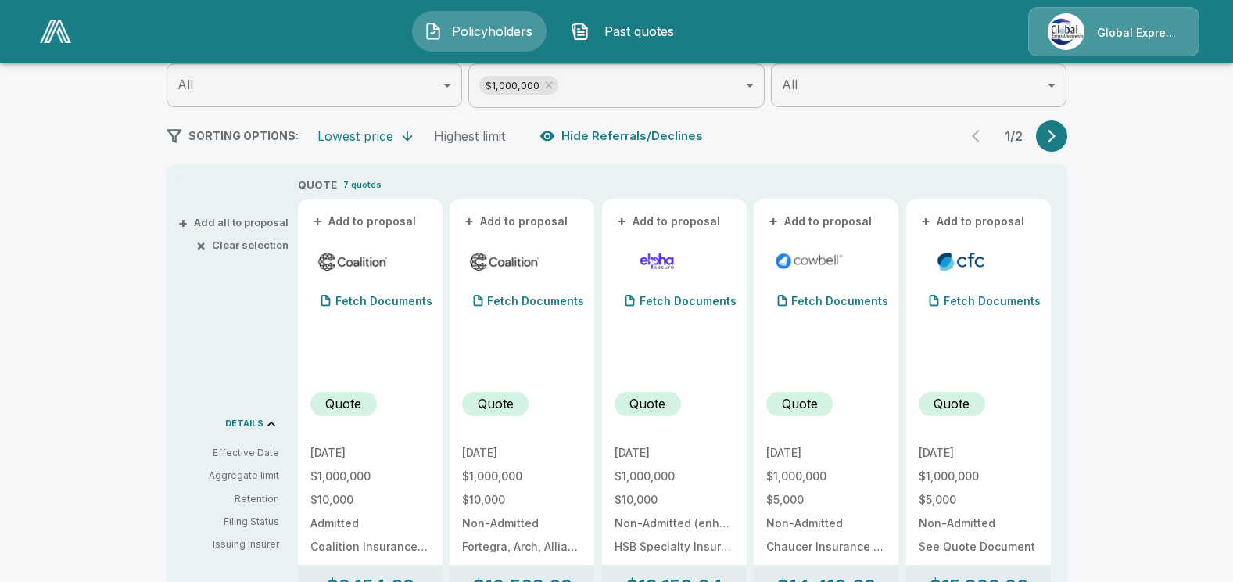
scroll to position [216, 0]
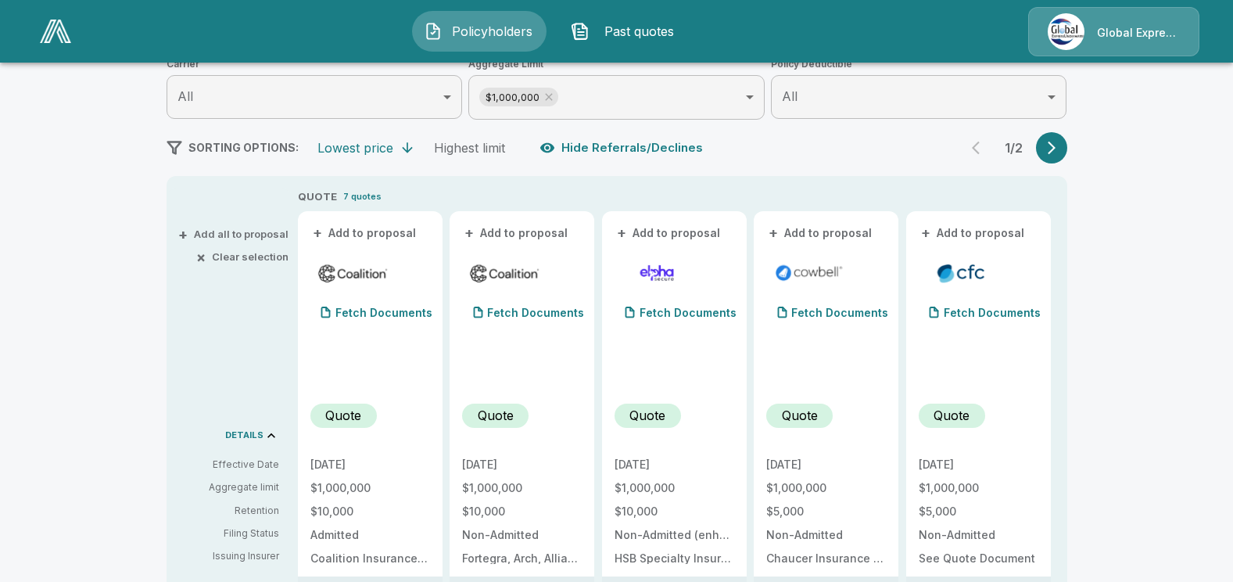
click at [1050, 147] on icon "button" at bounding box center [1051, 148] width 16 height 16
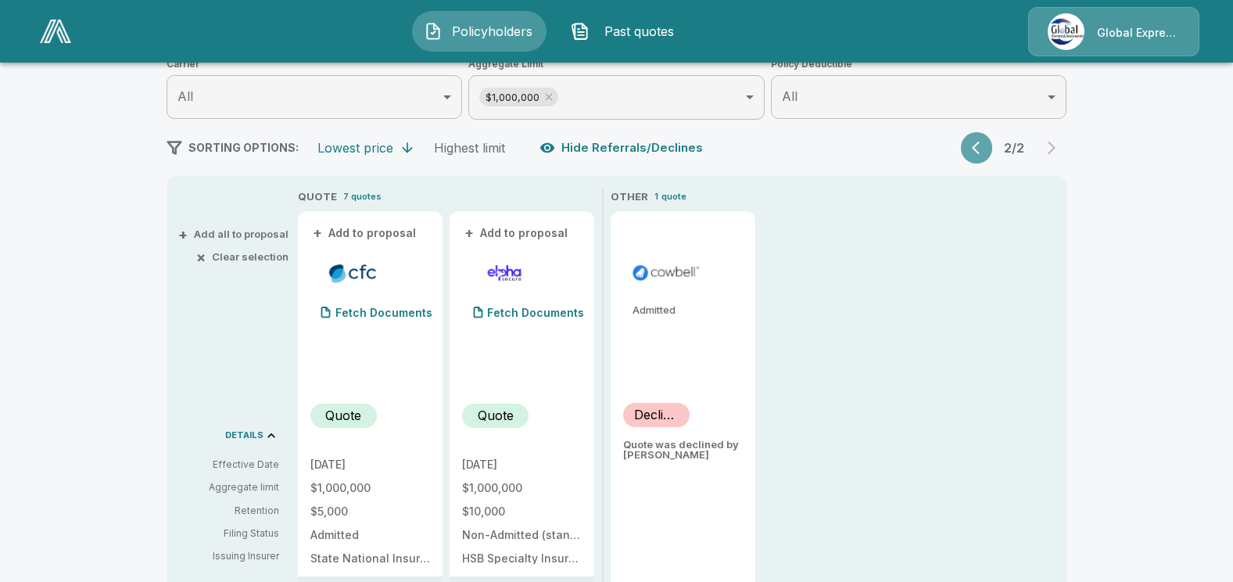
click at [977, 150] on icon "button" at bounding box center [980, 148] width 16 height 16
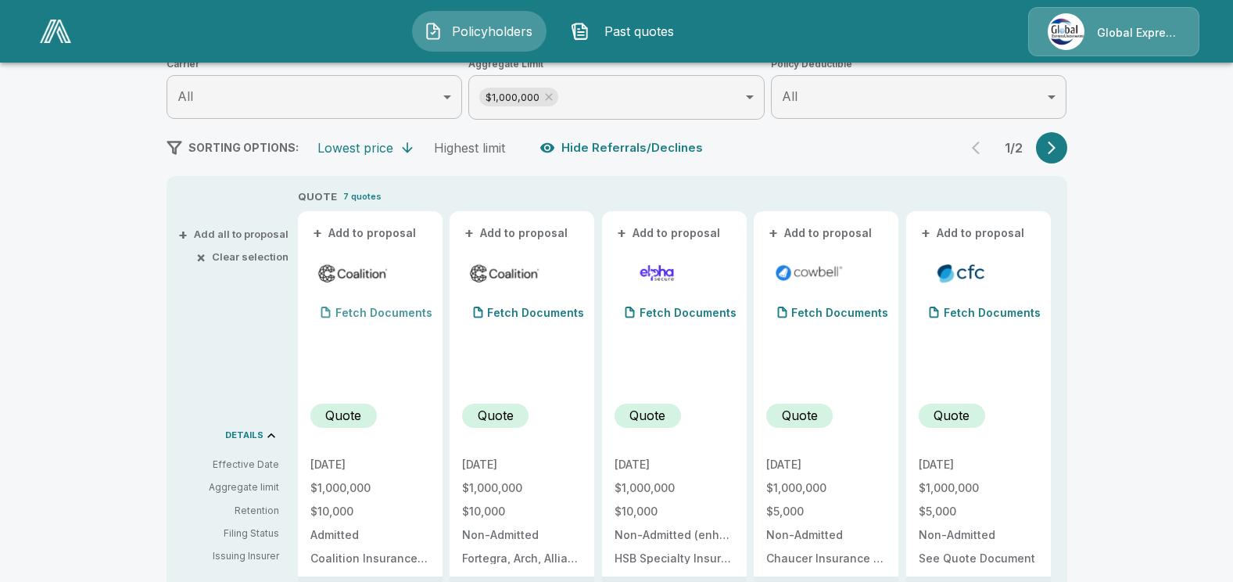
click at [383, 311] on p "Fetch Documents" at bounding box center [383, 312] width 97 height 11
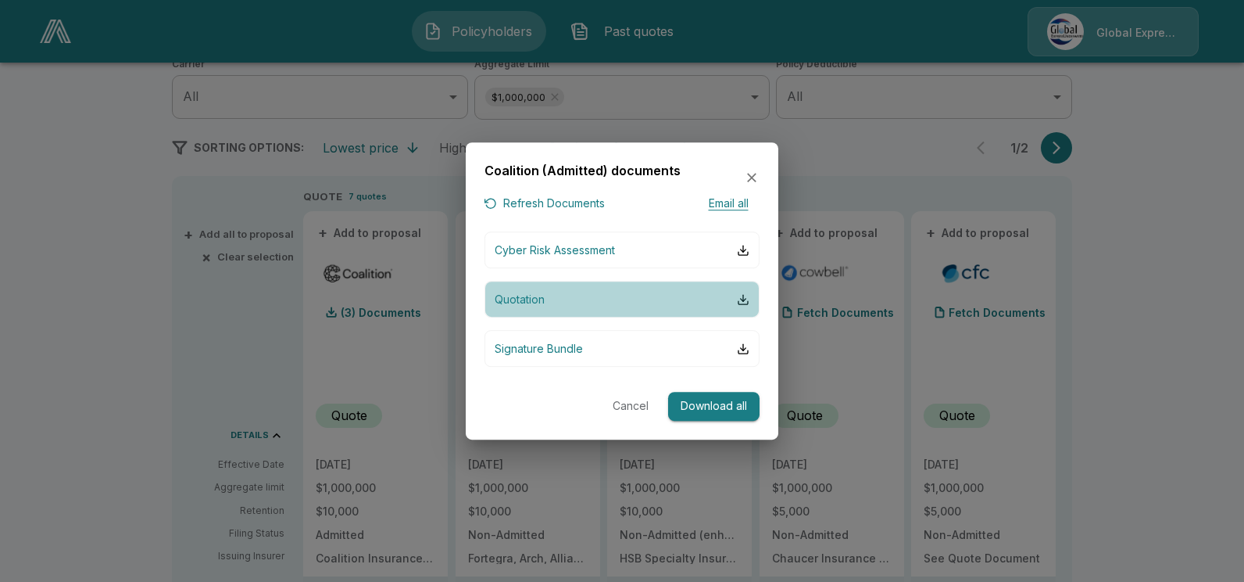
click at [525, 296] on p "Quotation" at bounding box center [520, 299] width 50 height 16
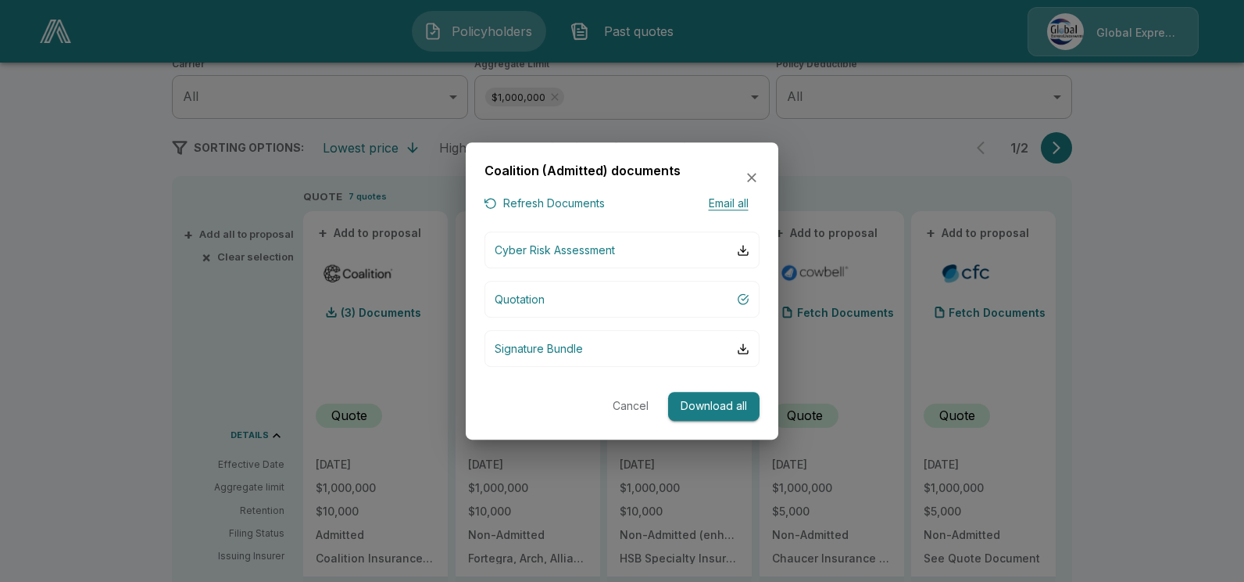
click at [753, 171] on div "Coalition (Admitted) documents" at bounding box center [622, 177] width 275 height 33
click at [748, 174] on icon "button" at bounding box center [751, 177] width 9 height 9
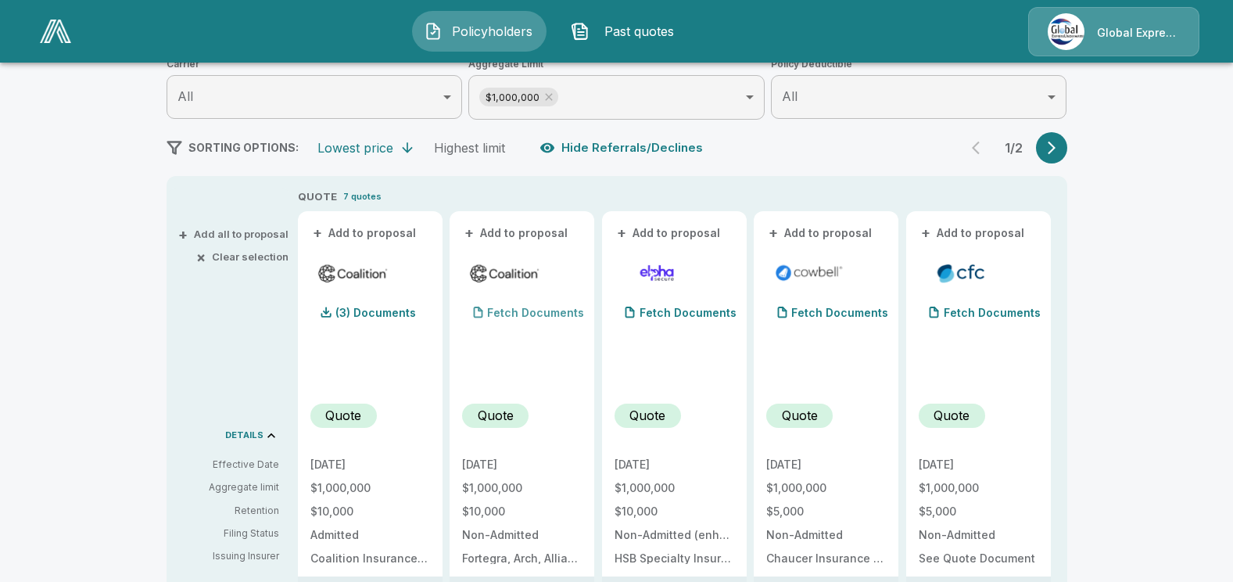
click at [543, 307] on p "Fetch Documents" at bounding box center [535, 312] width 97 height 11
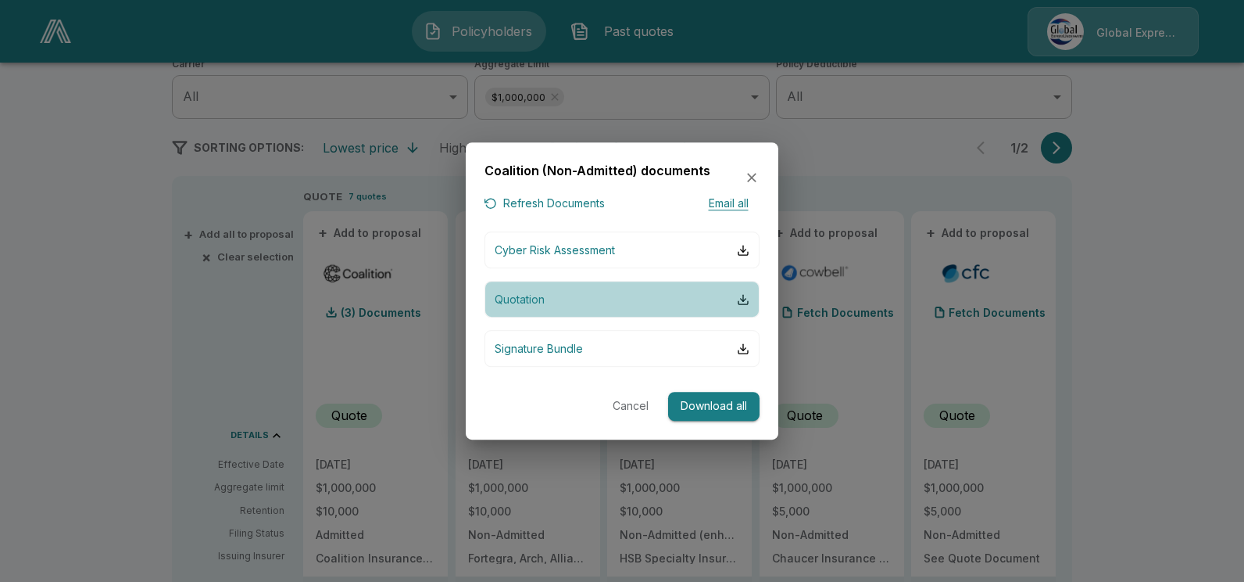
click at [510, 298] on p "Quotation" at bounding box center [520, 299] width 50 height 16
